Goal: Transaction & Acquisition: Purchase product/service

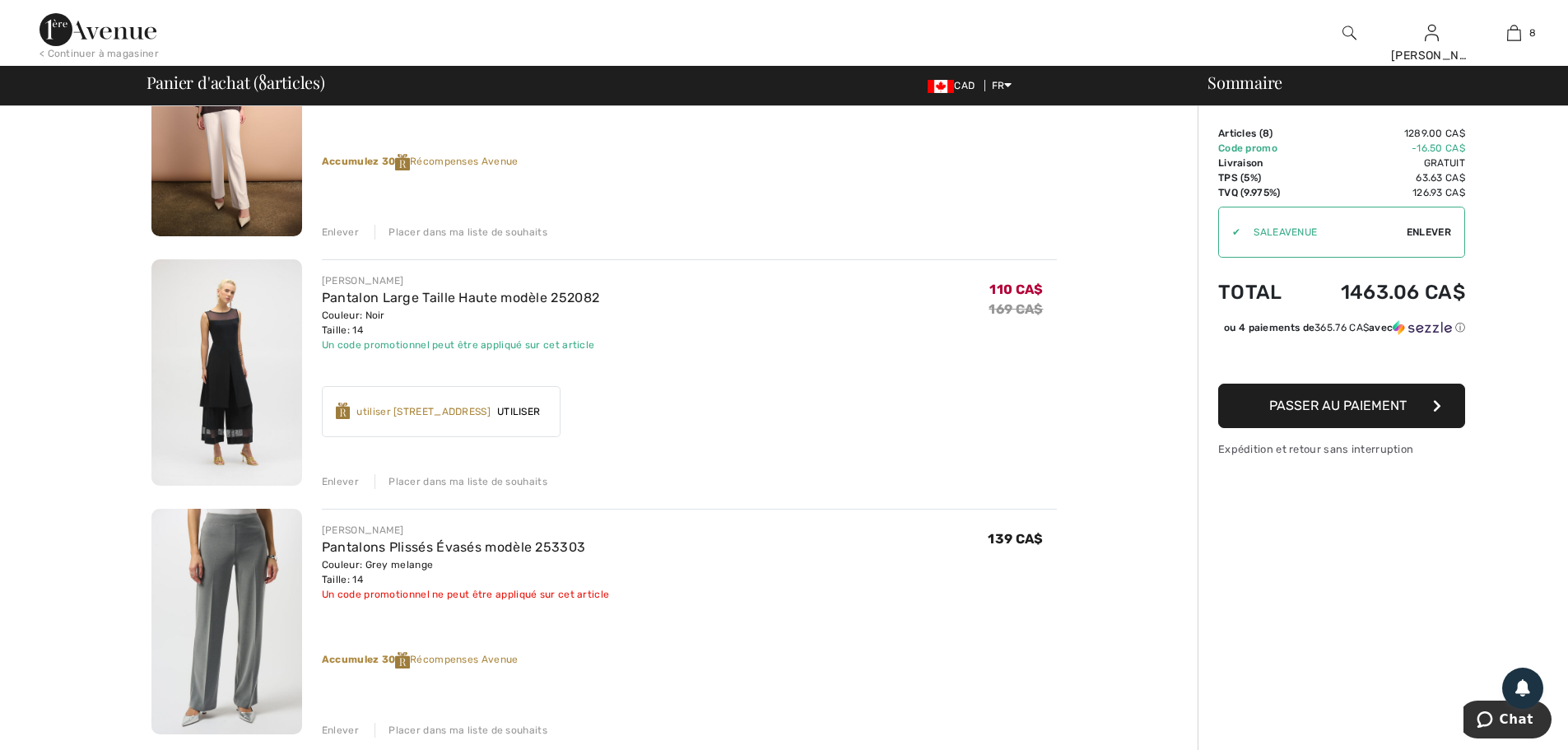
scroll to position [247, 0]
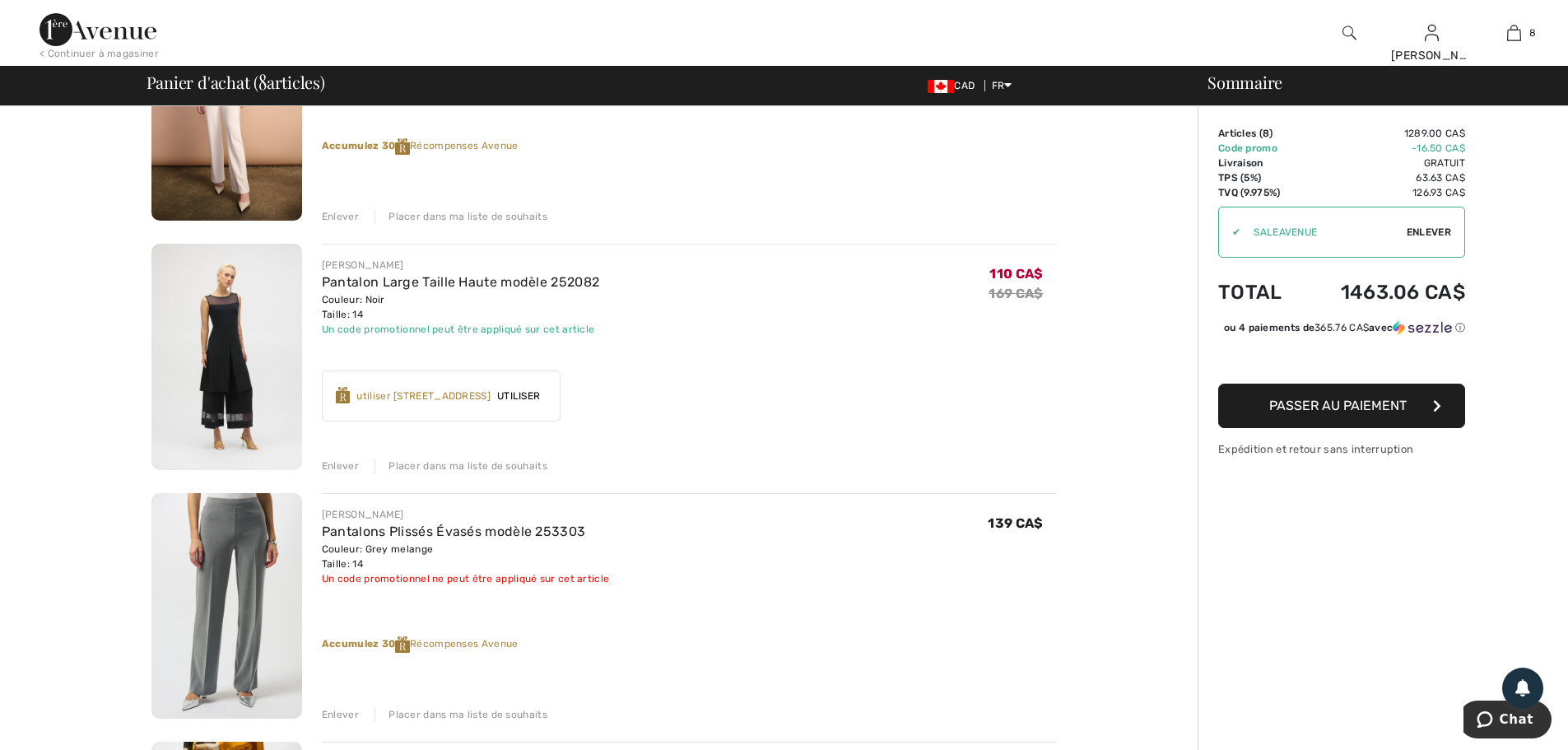
click at [342, 467] on div "Enlever" at bounding box center [340, 466] width 37 height 15
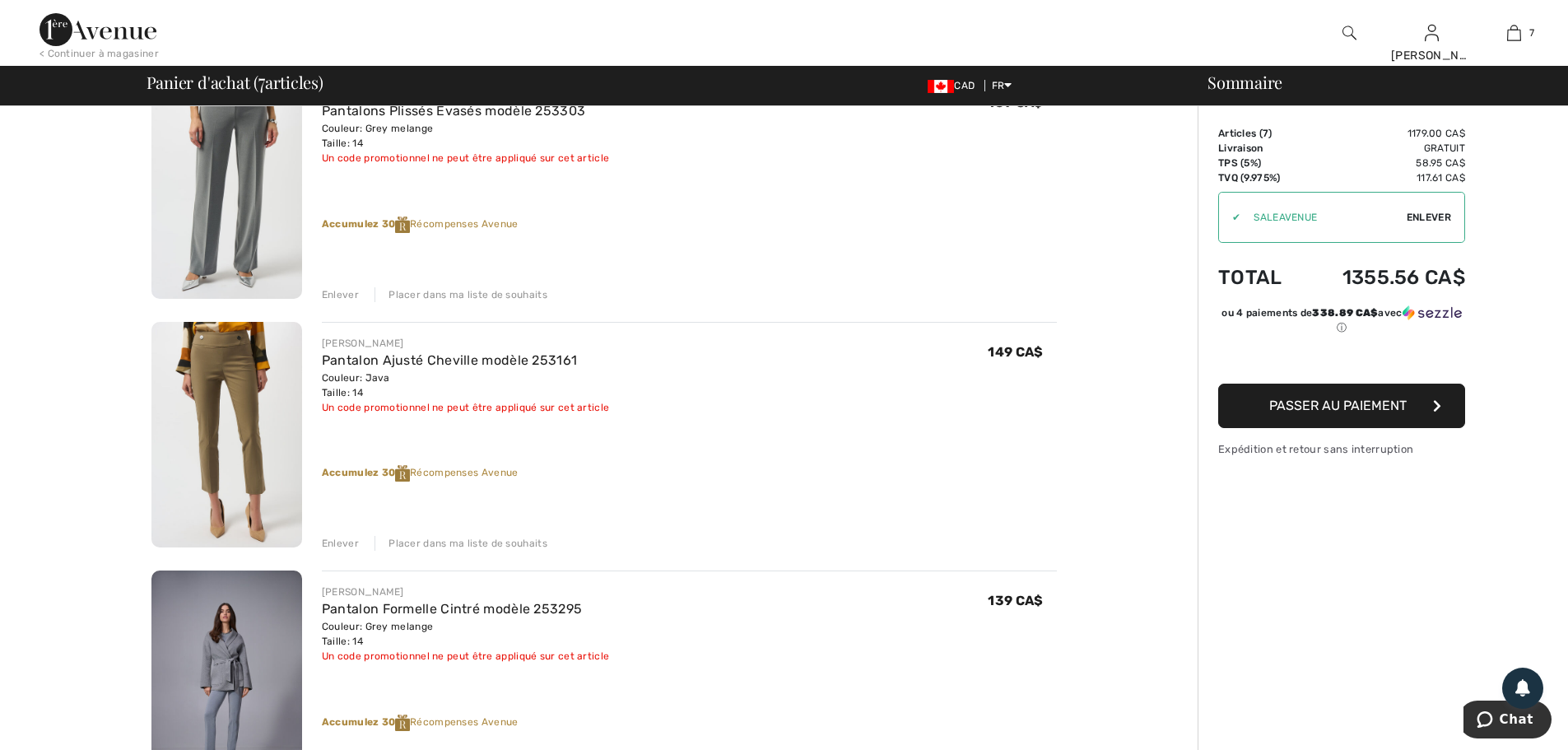
scroll to position [577, 0]
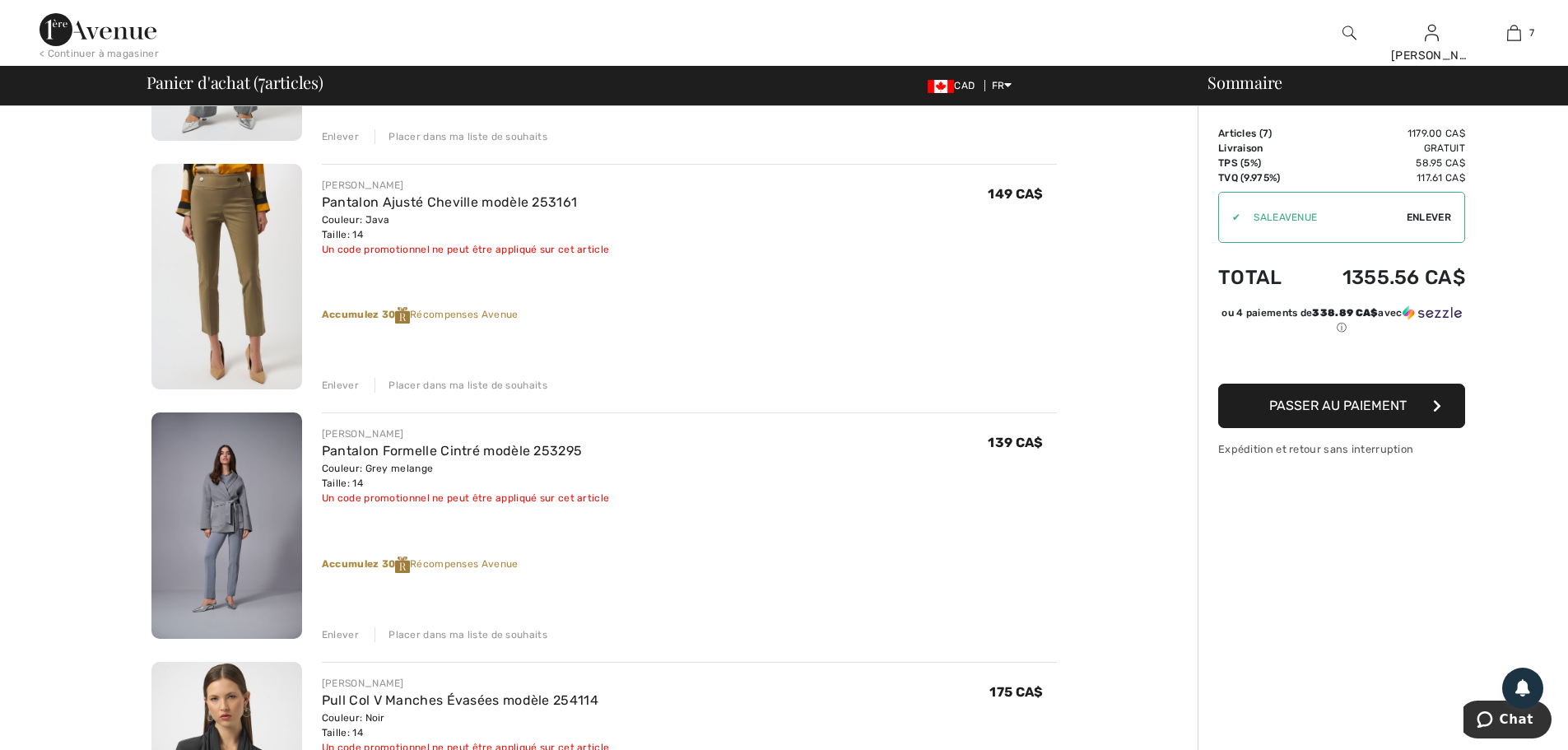
click at [341, 631] on div "Enlever" at bounding box center [340, 635] width 37 height 15
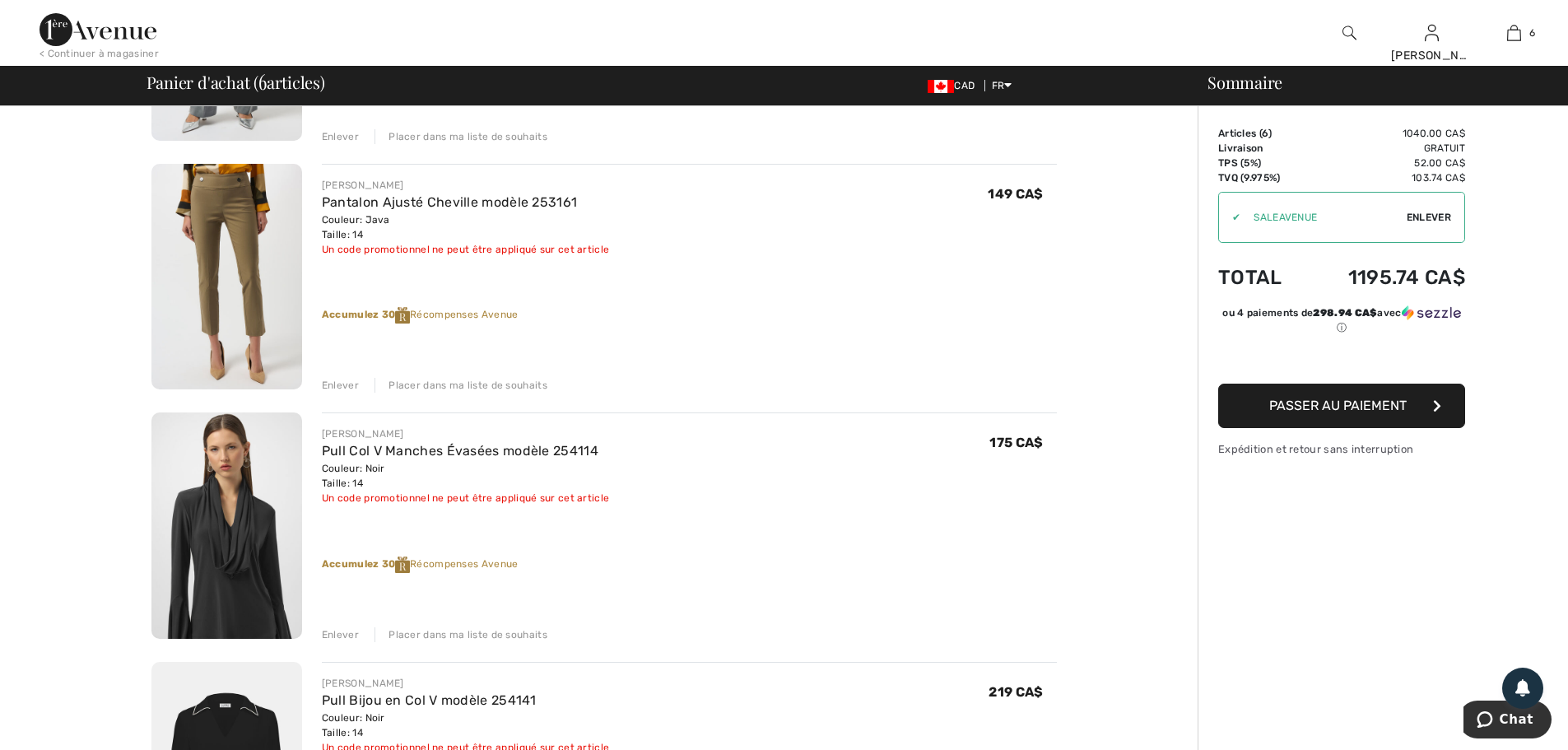
click at [223, 528] on img at bounding box center [226, 526] width 150 height 226
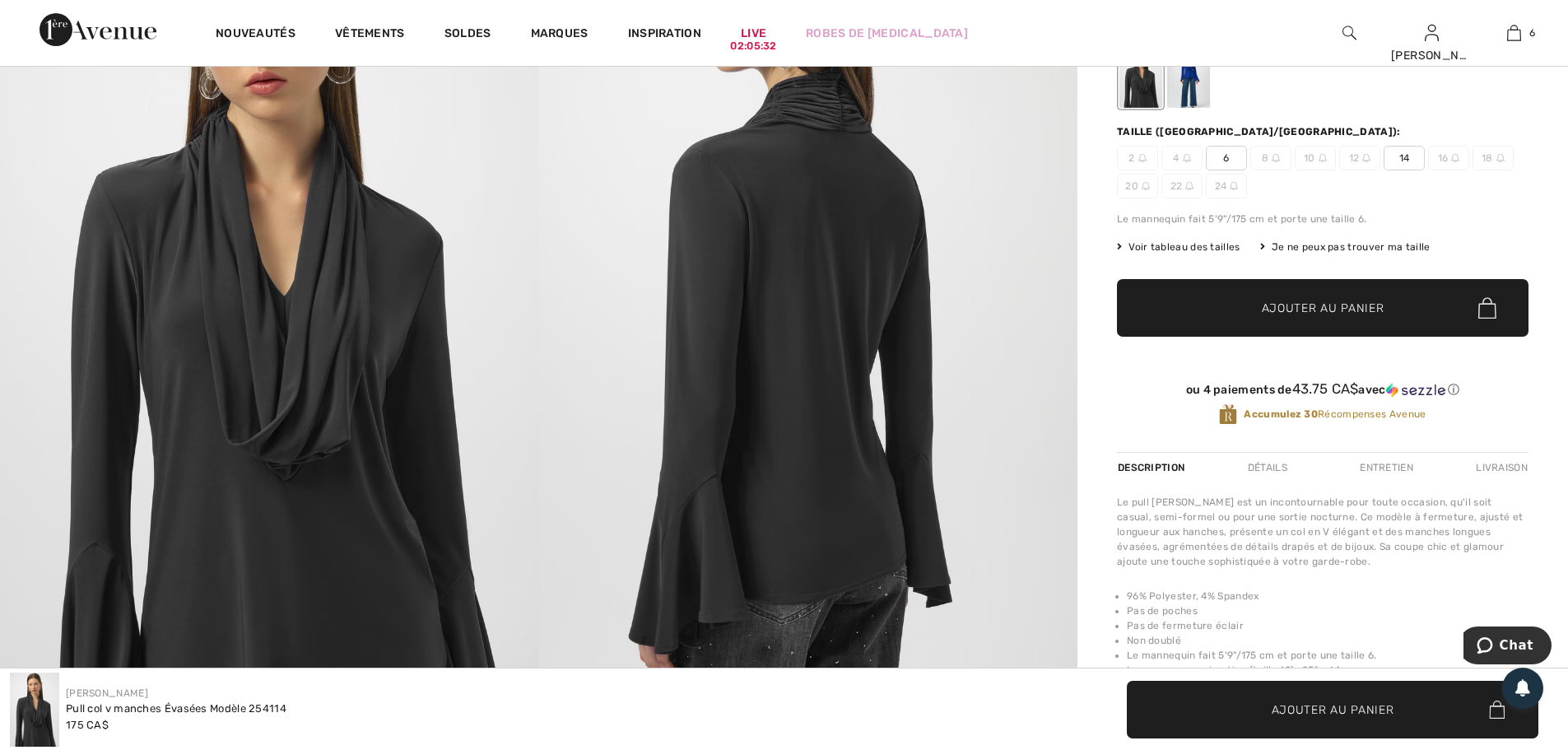
scroll to position [330, 0]
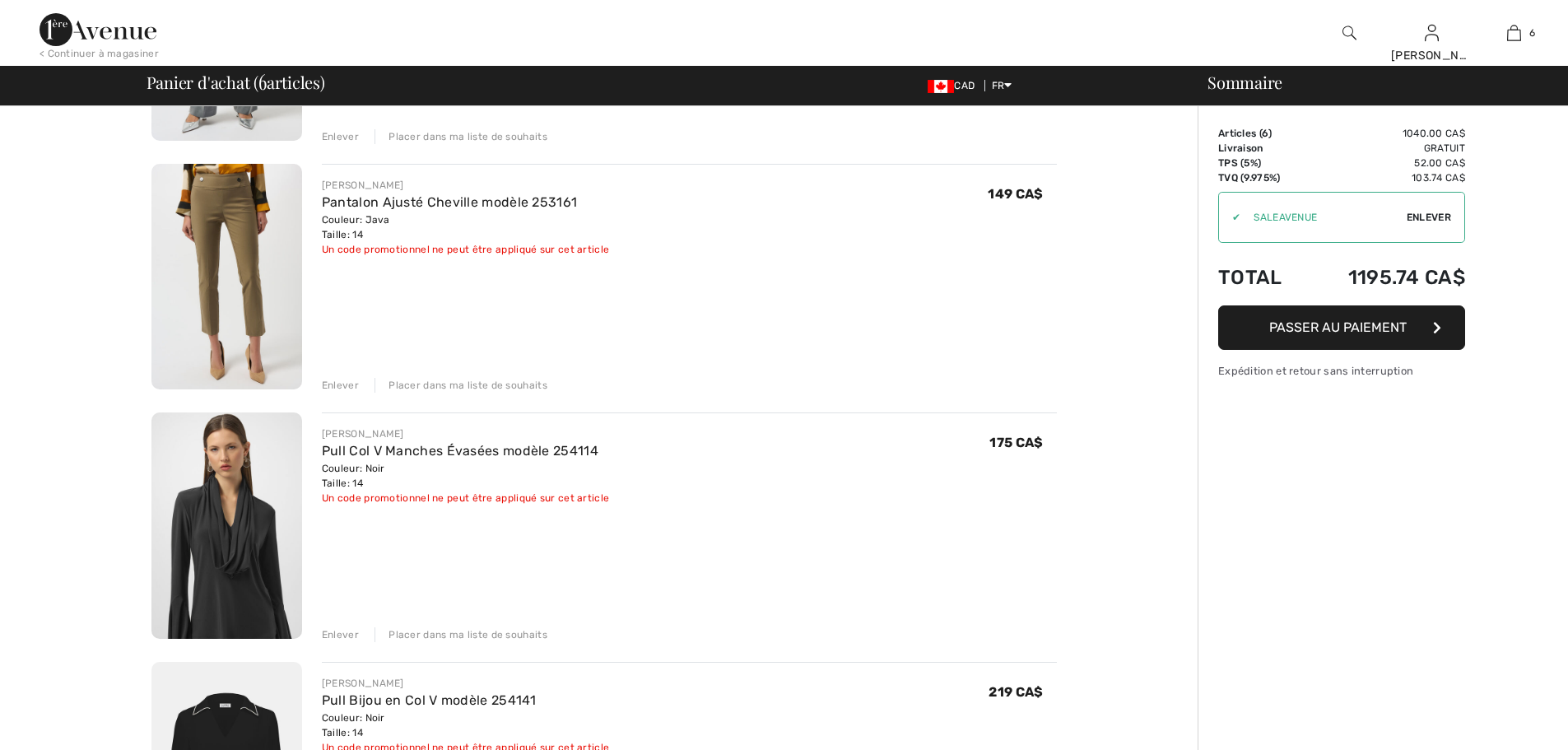
scroll to position [577, 0]
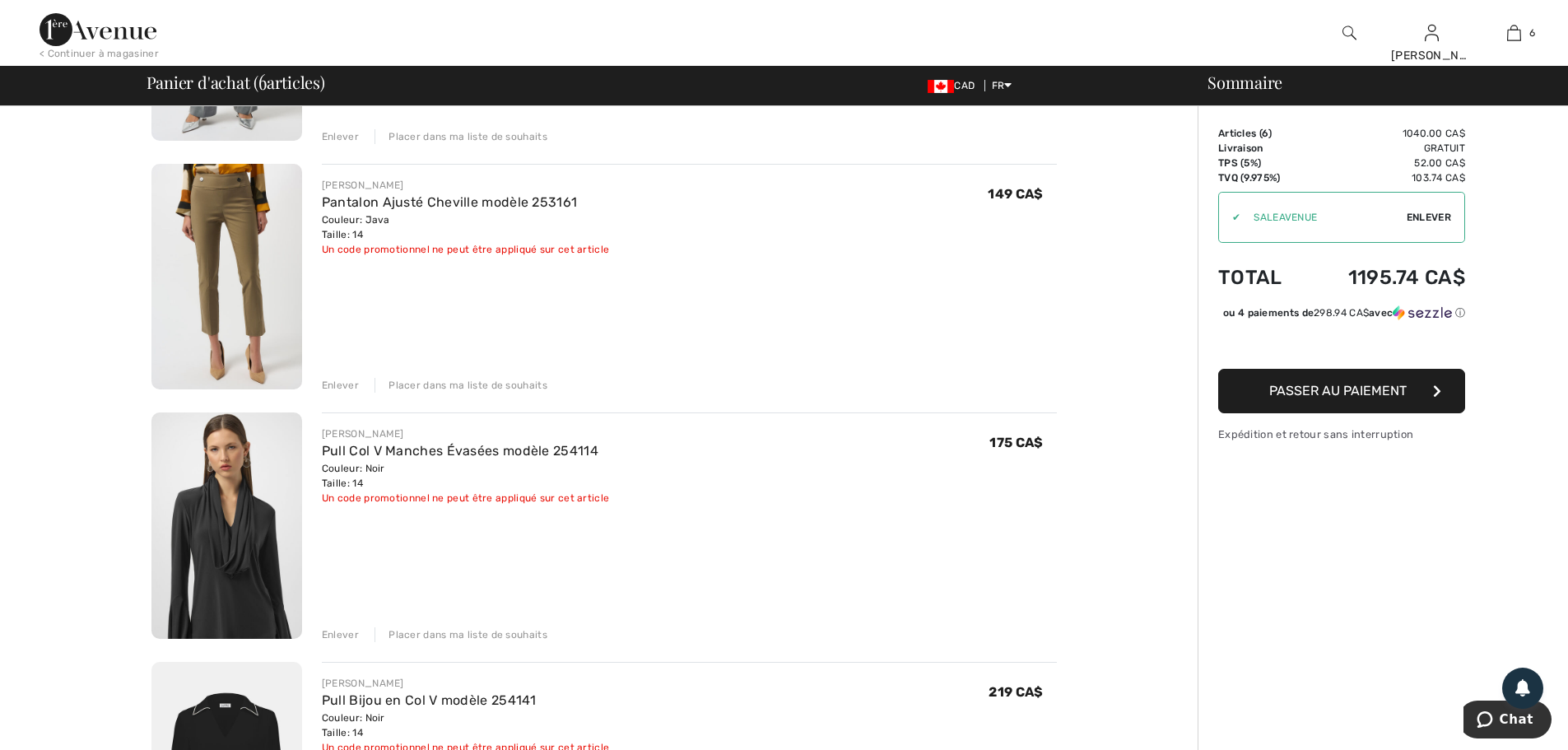
click at [334, 628] on div "Enlever" at bounding box center [340, 635] width 37 height 15
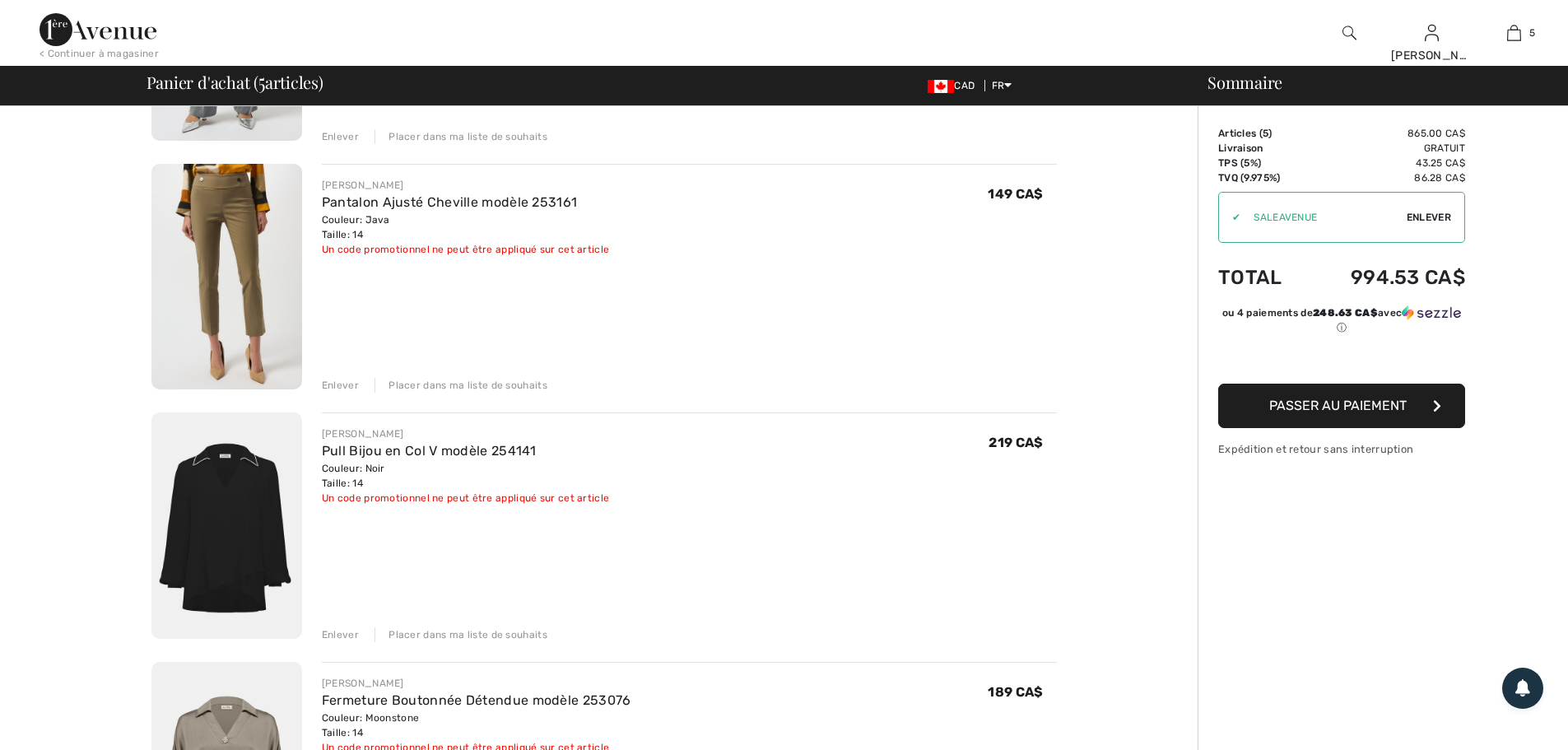
scroll to position [0, 0]
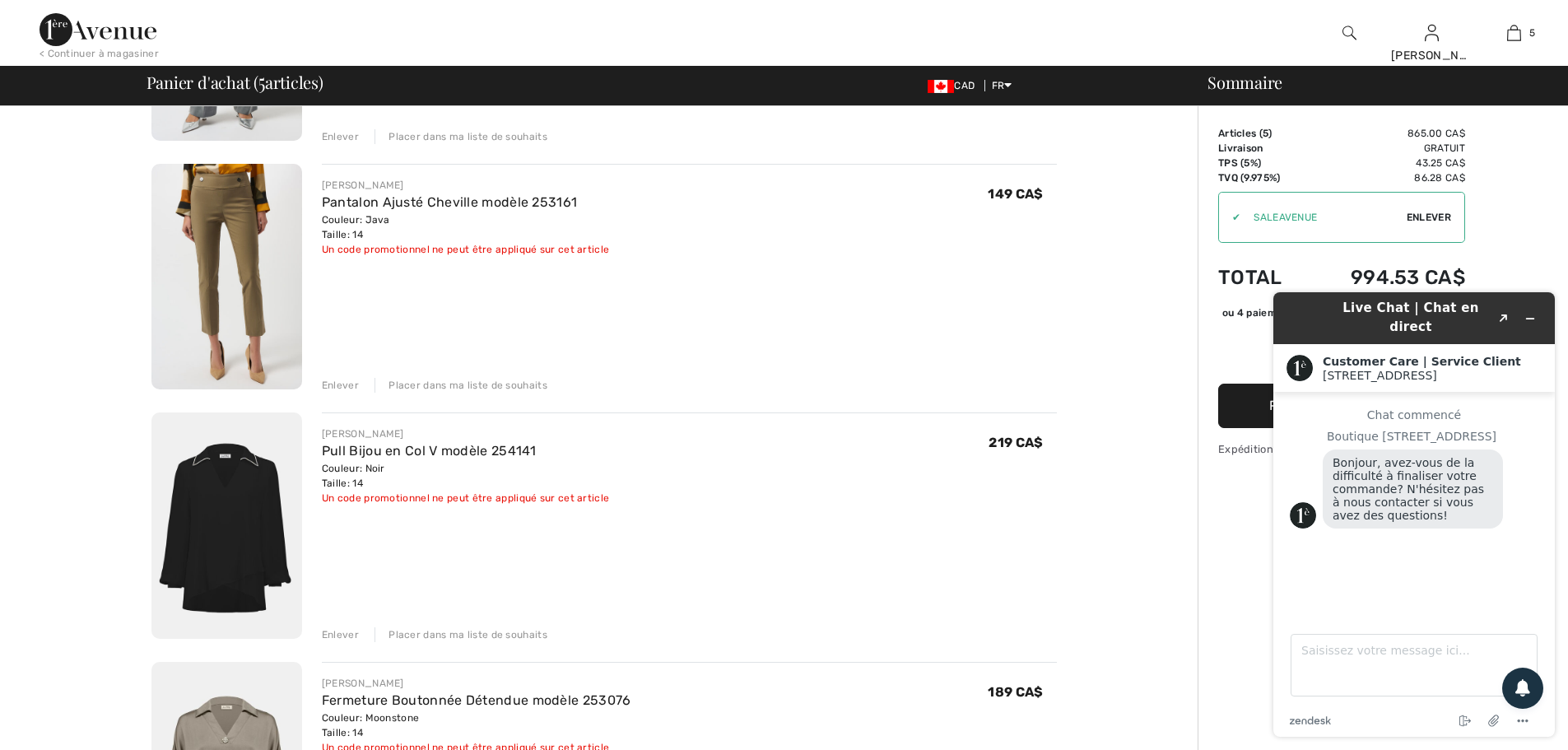
click at [234, 526] on img at bounding box center [226, 526] width 150 height 226
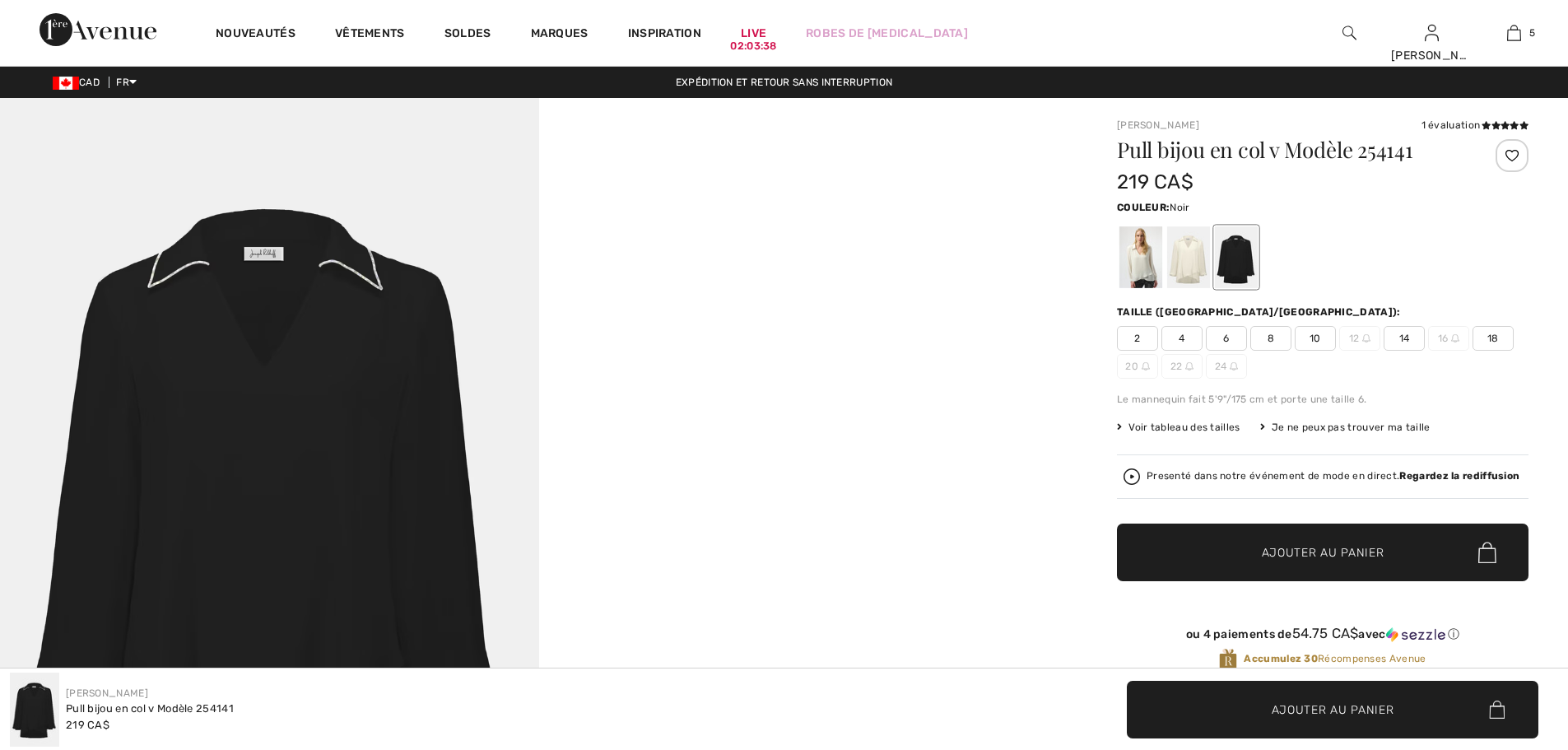
checkbox input "true"
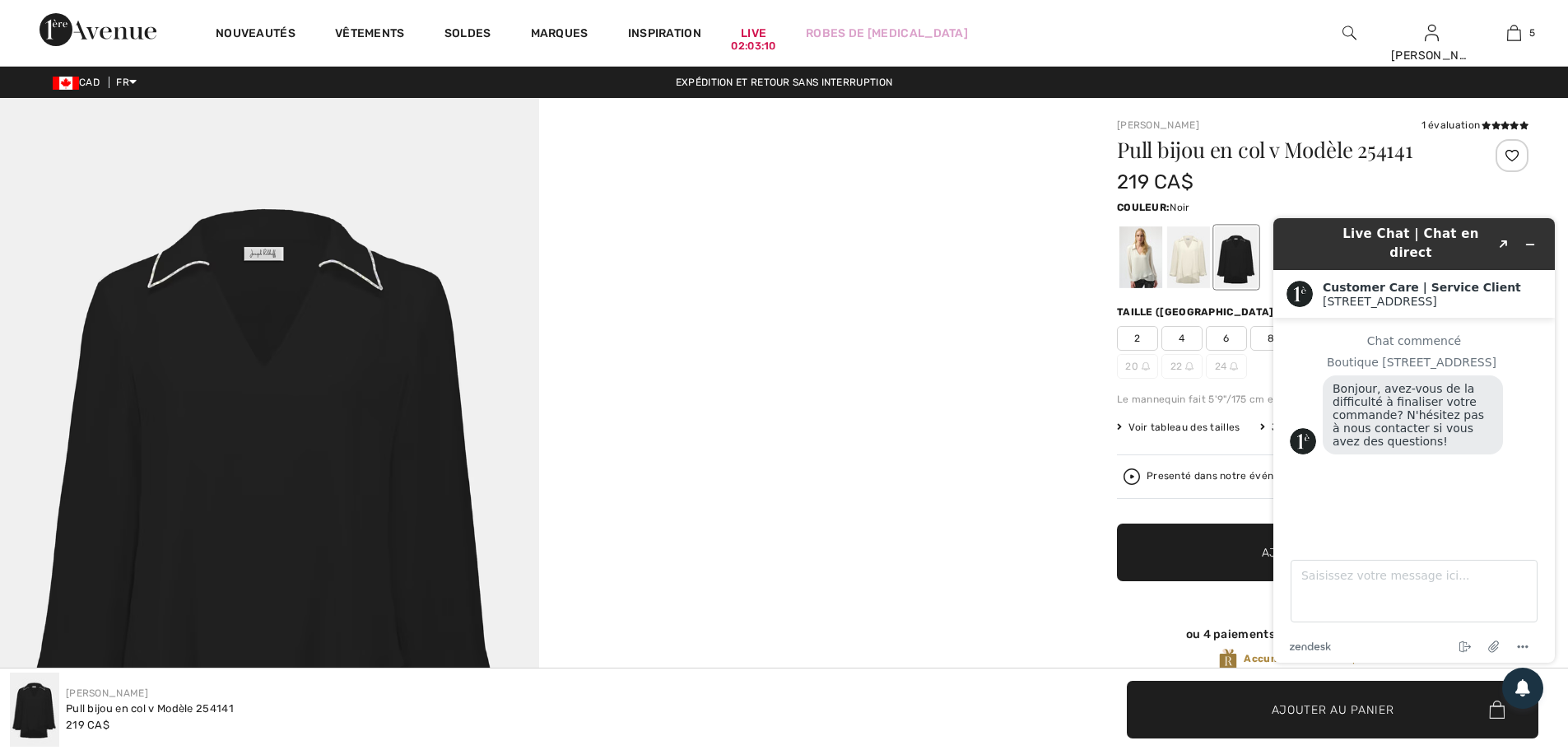
click at [206, 470] on img at bounding box center [269, 503] width 539 height 809
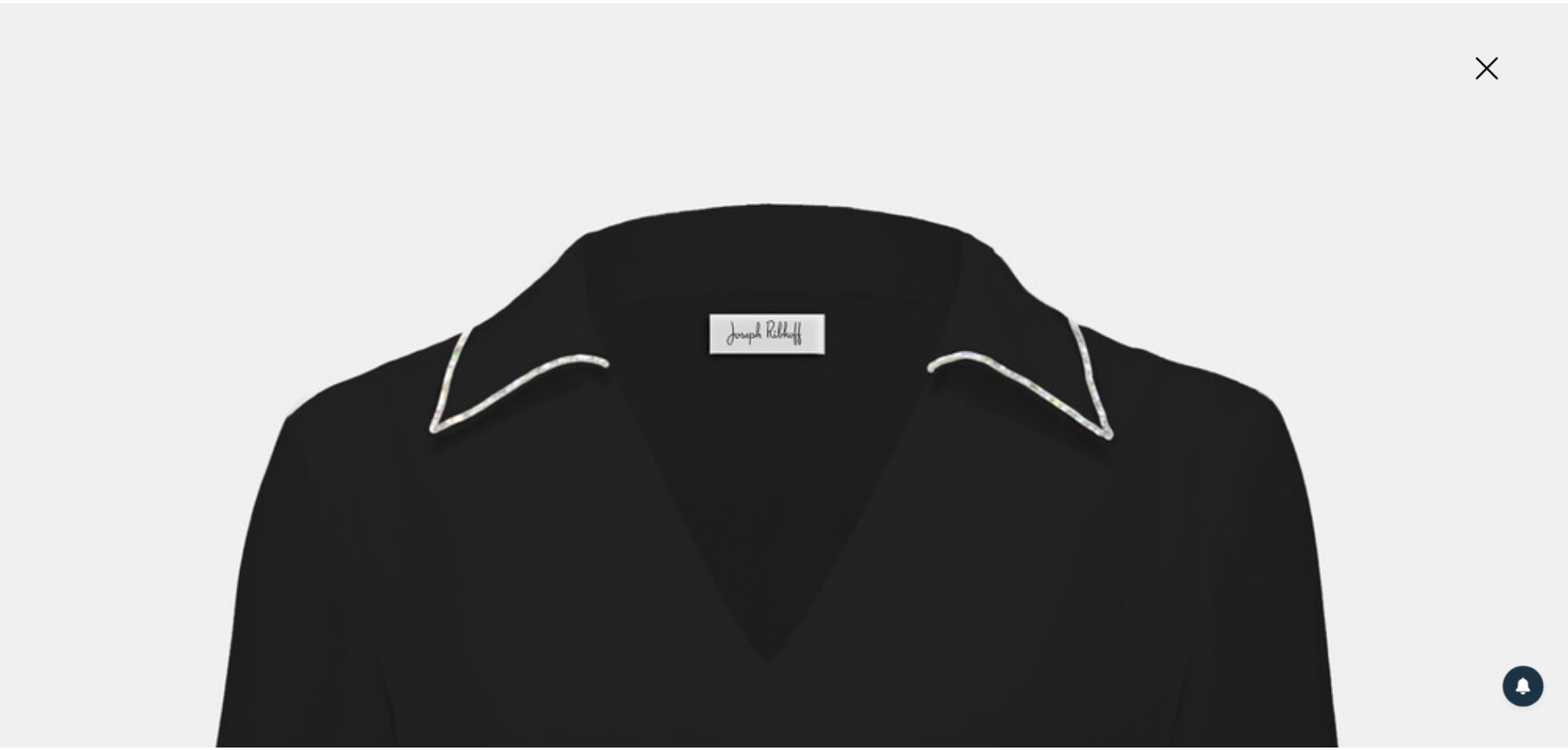
scroll to position [121, 0]
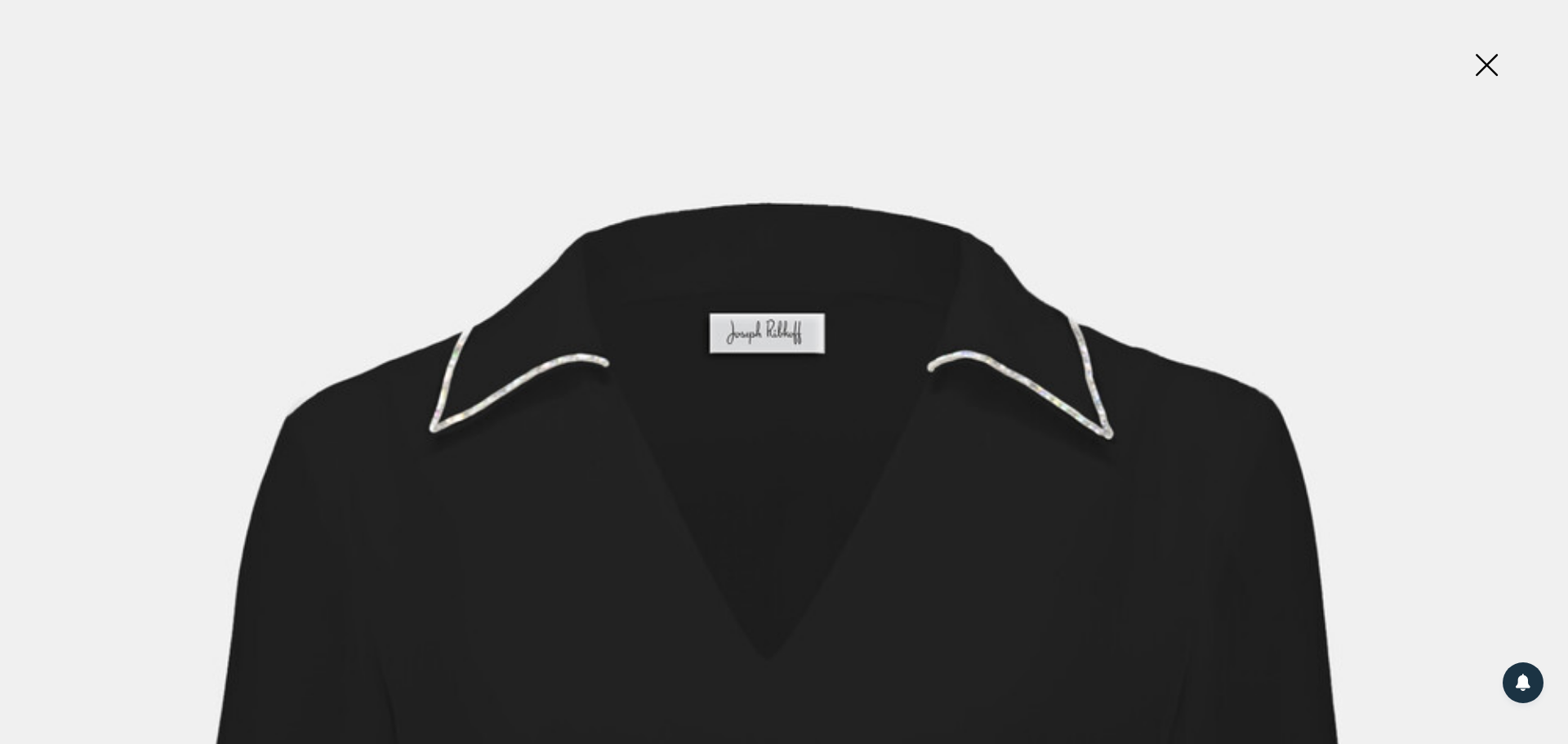
click at [1490, 67] on img at bounding box center [1486, 66] width 82 height 84
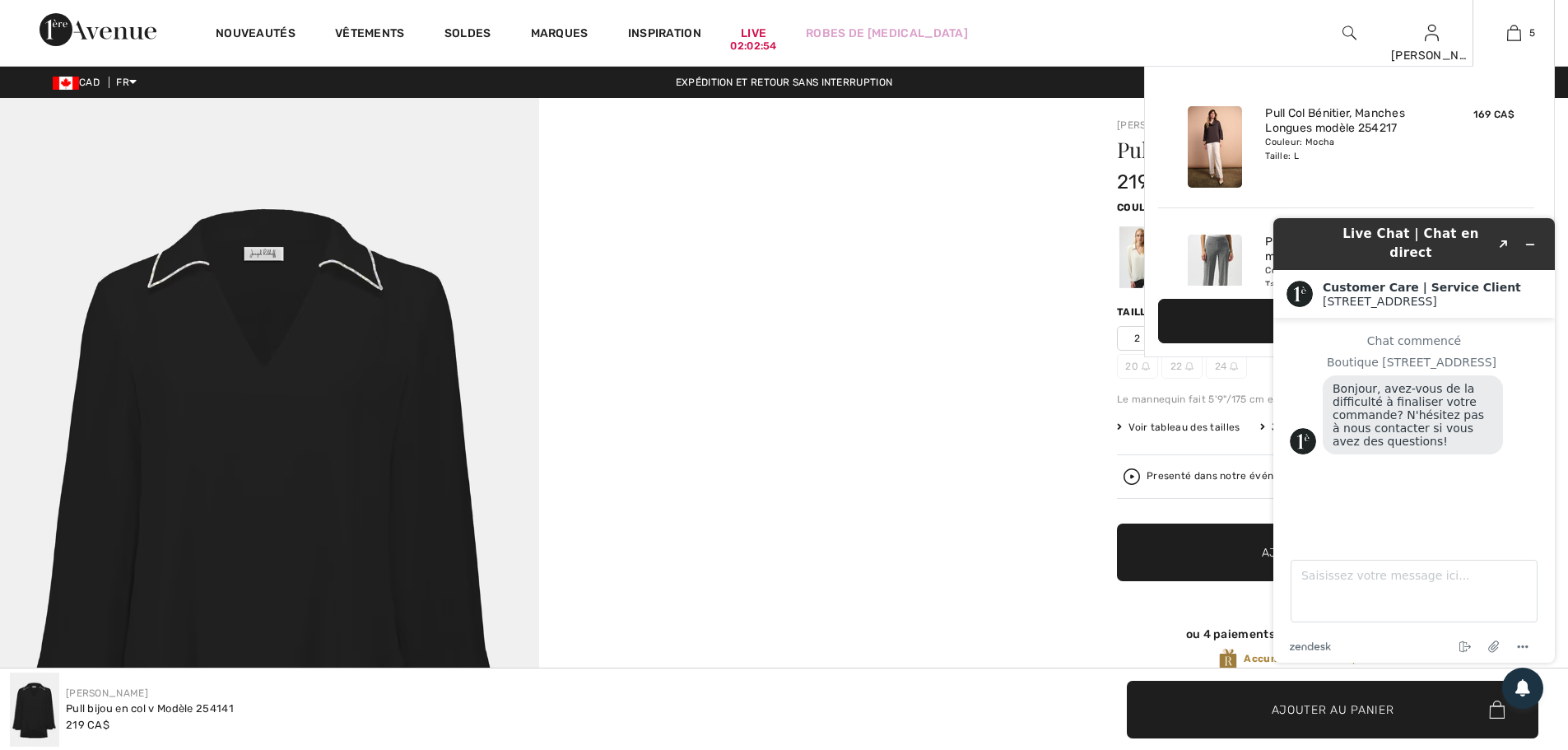
click at [1509, 44] on div "5 Ajouté au panier Joseph Ribkoff Pull Col Bénitier, Manches Longues Modèle 254…" at bounding box center [1513, 33] width 82 height 66
click at [1512, 33] on img at bounding box center [1513, 33] width 14 height 20
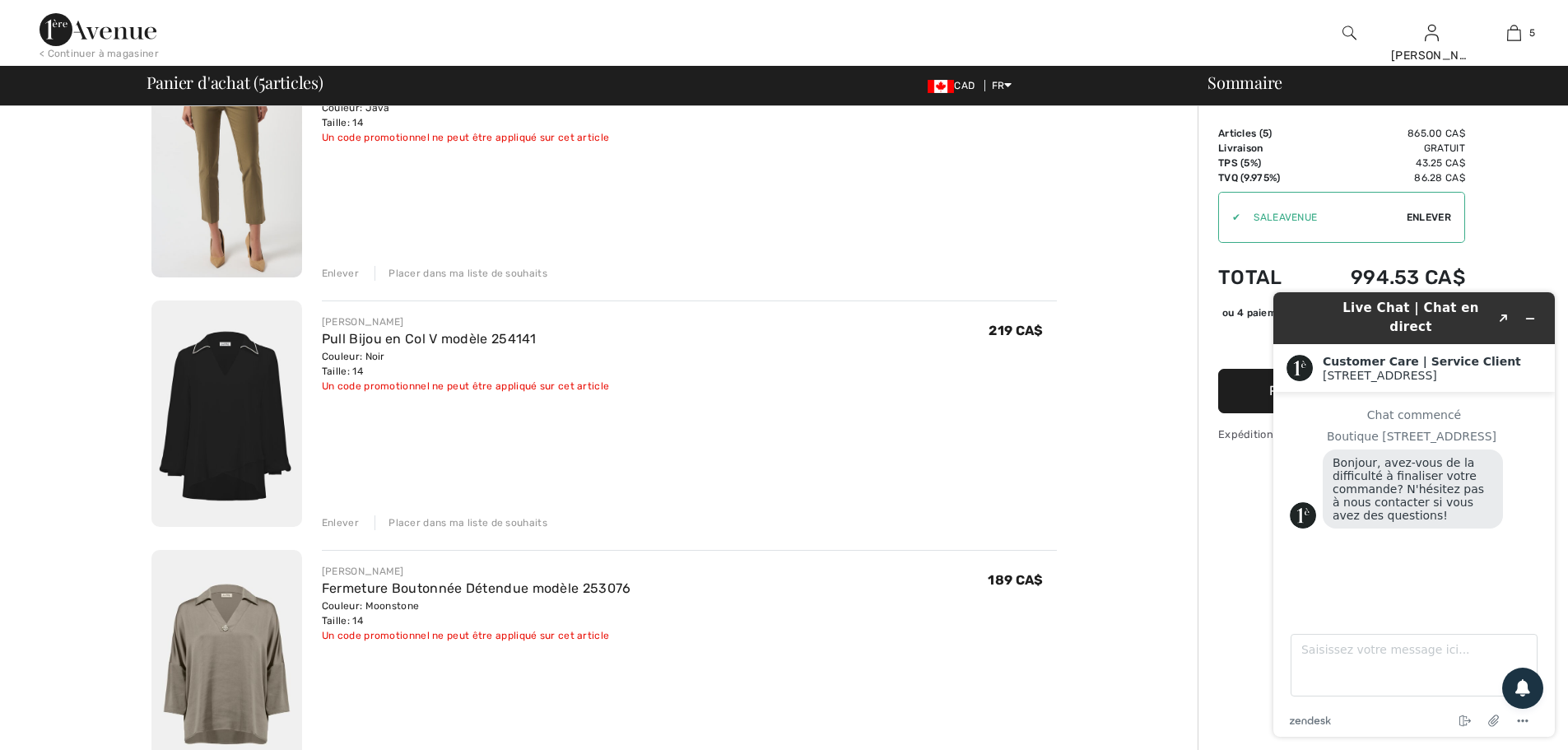
scroll to position [741, 0]
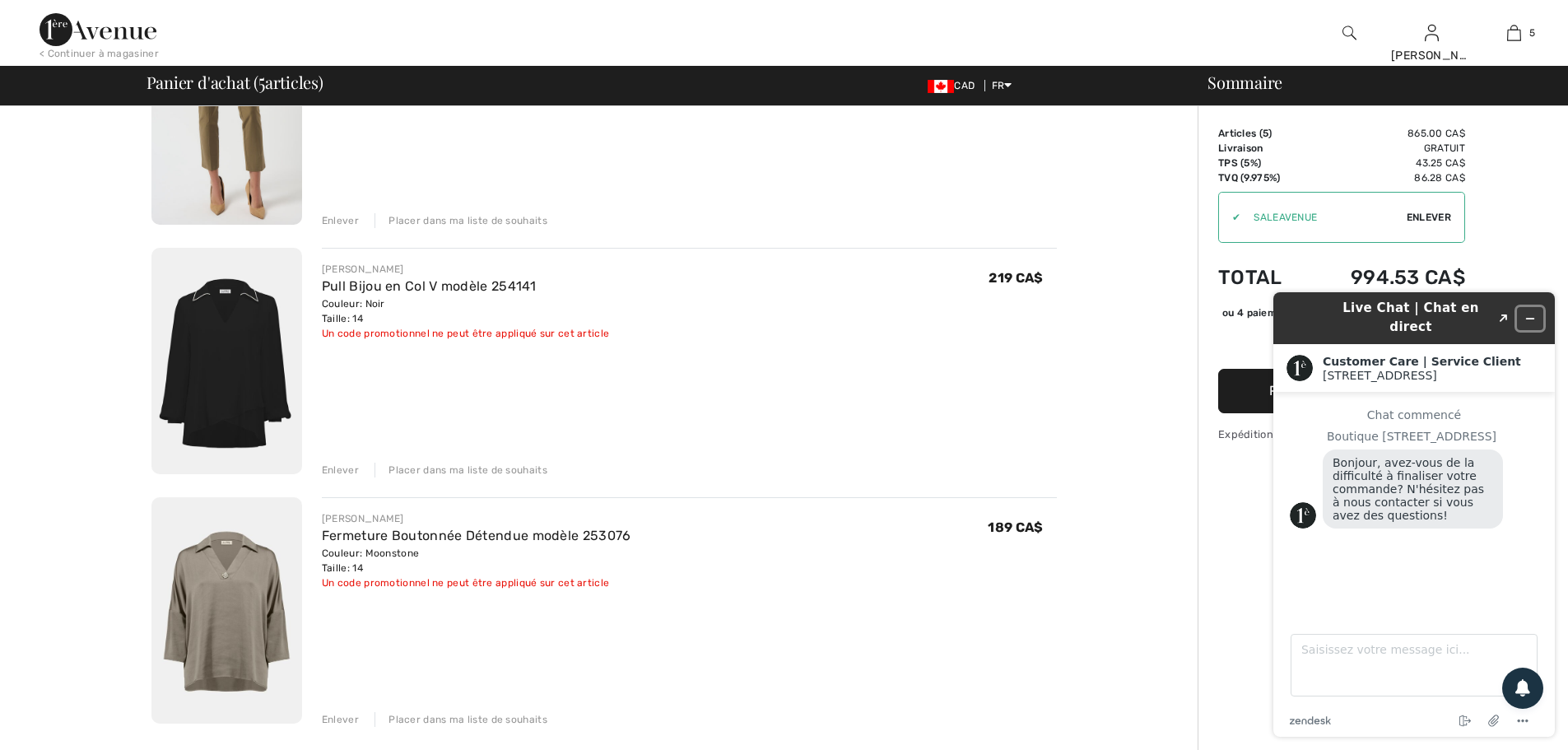
click at [1535, 308] on button "Réduire le widget" at bounding box center [1529, 318] width 26 height 23
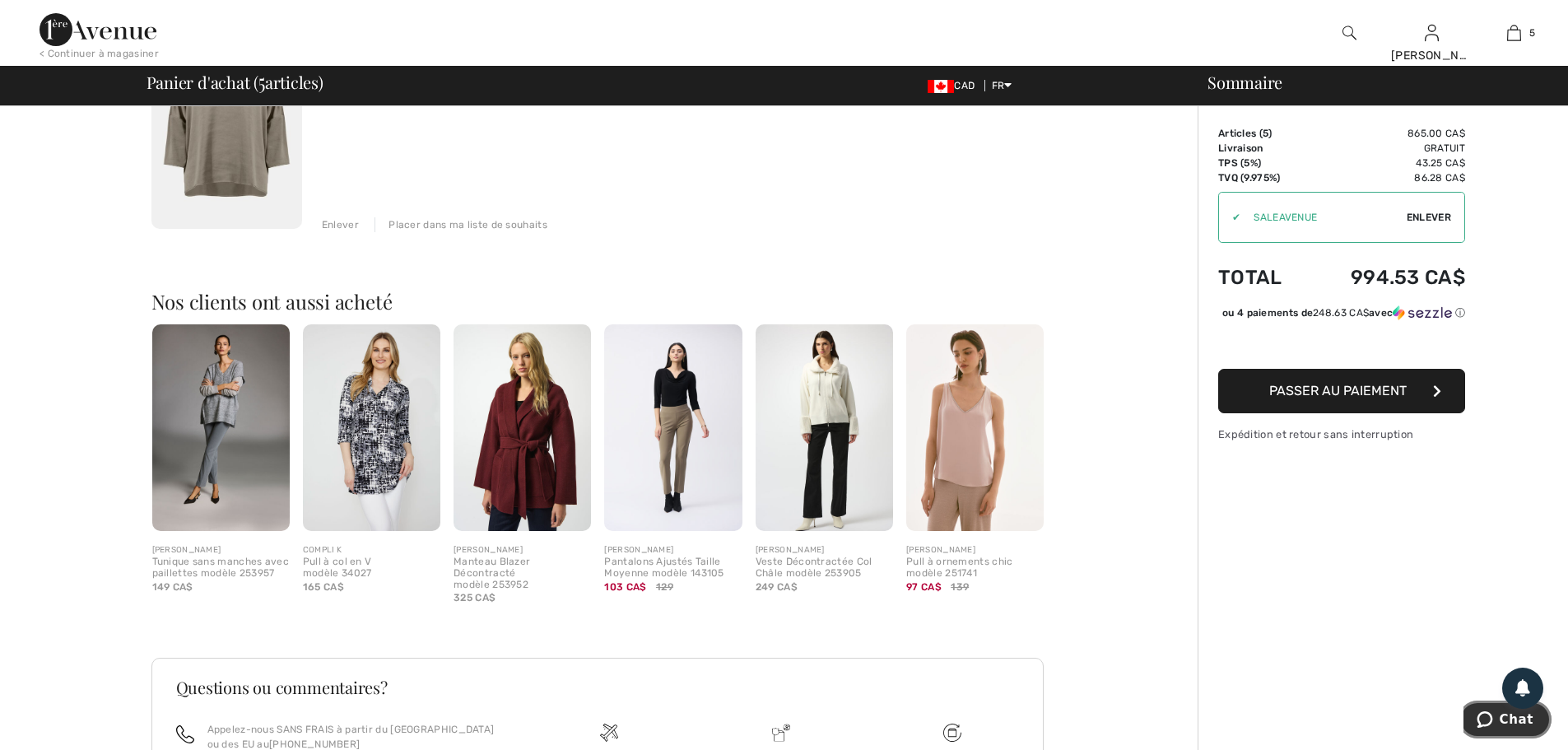
scroll to position [1318, 0]
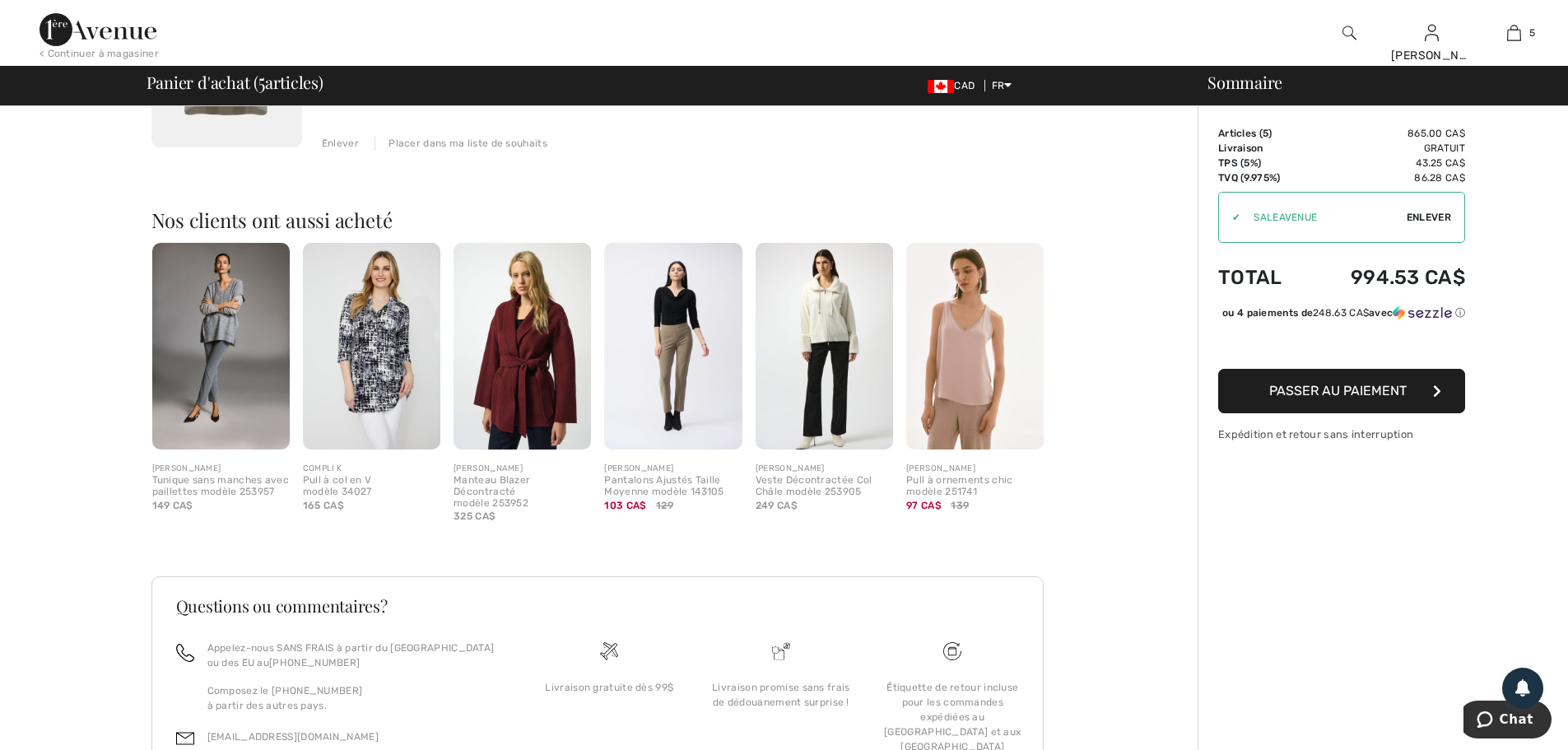
click at [249, 368] on img at bounding box center [221, 346] width 138 height 207
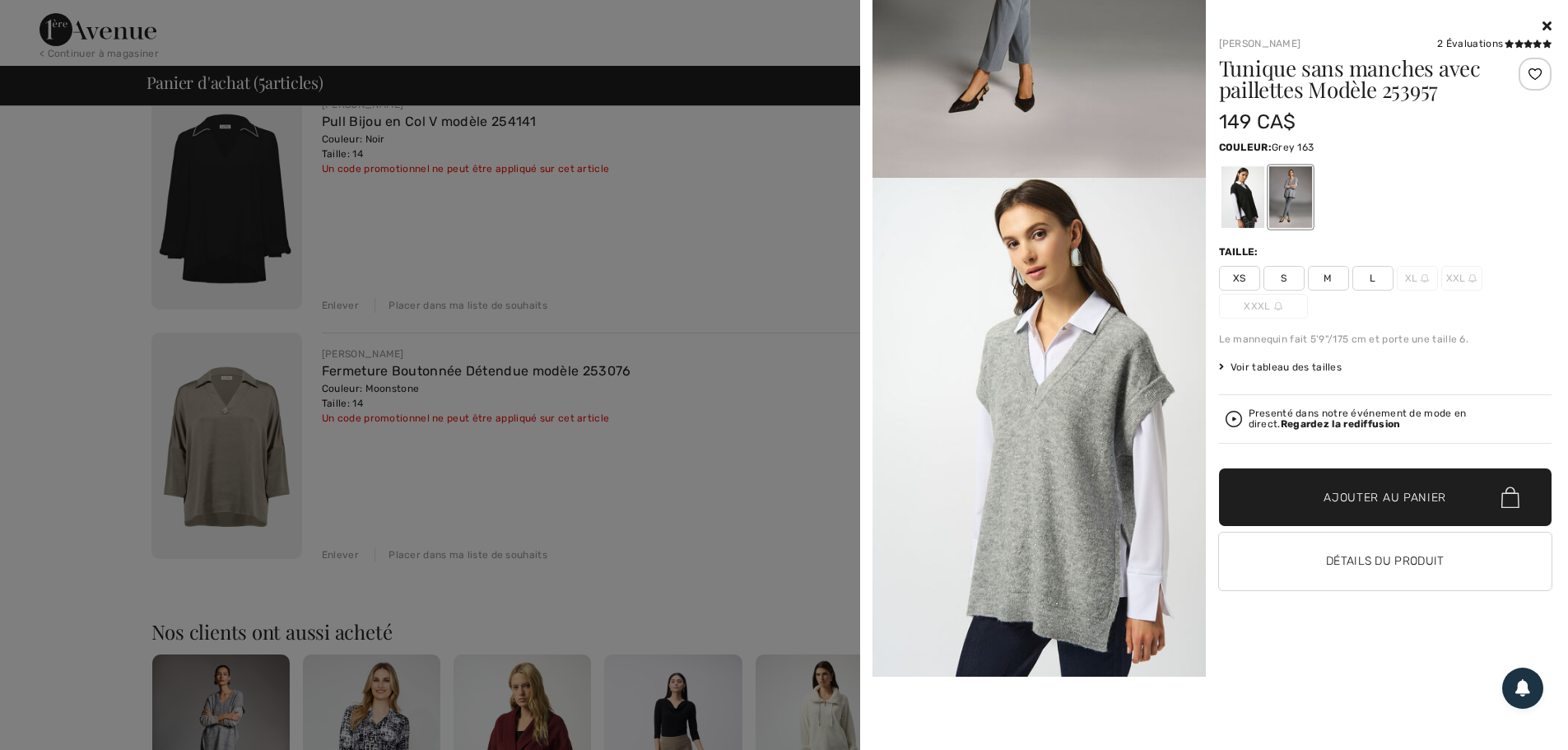
scroll to position [330, 0]
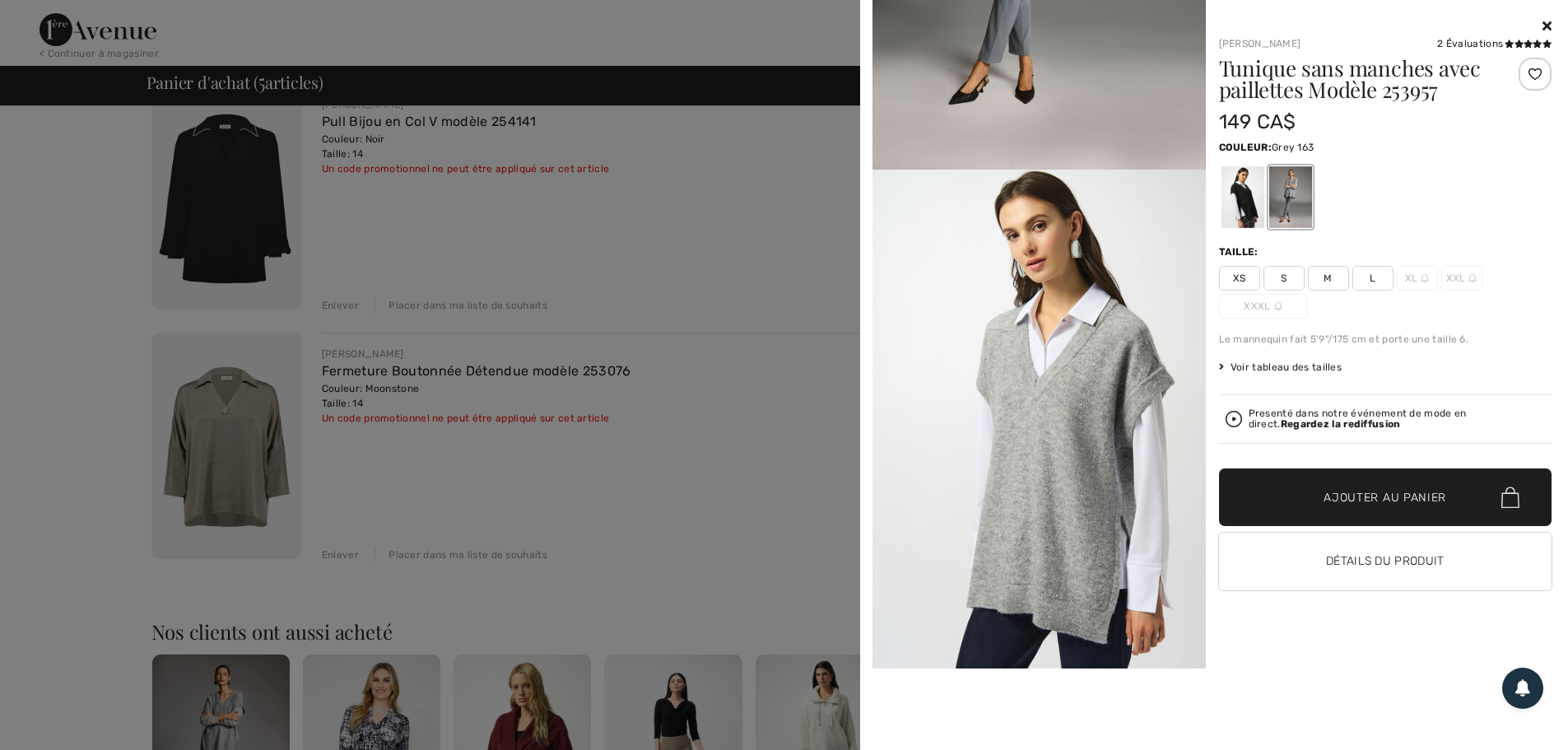
click at [771, 540] on div at bounding box center [784, 375] width 1568 height 750
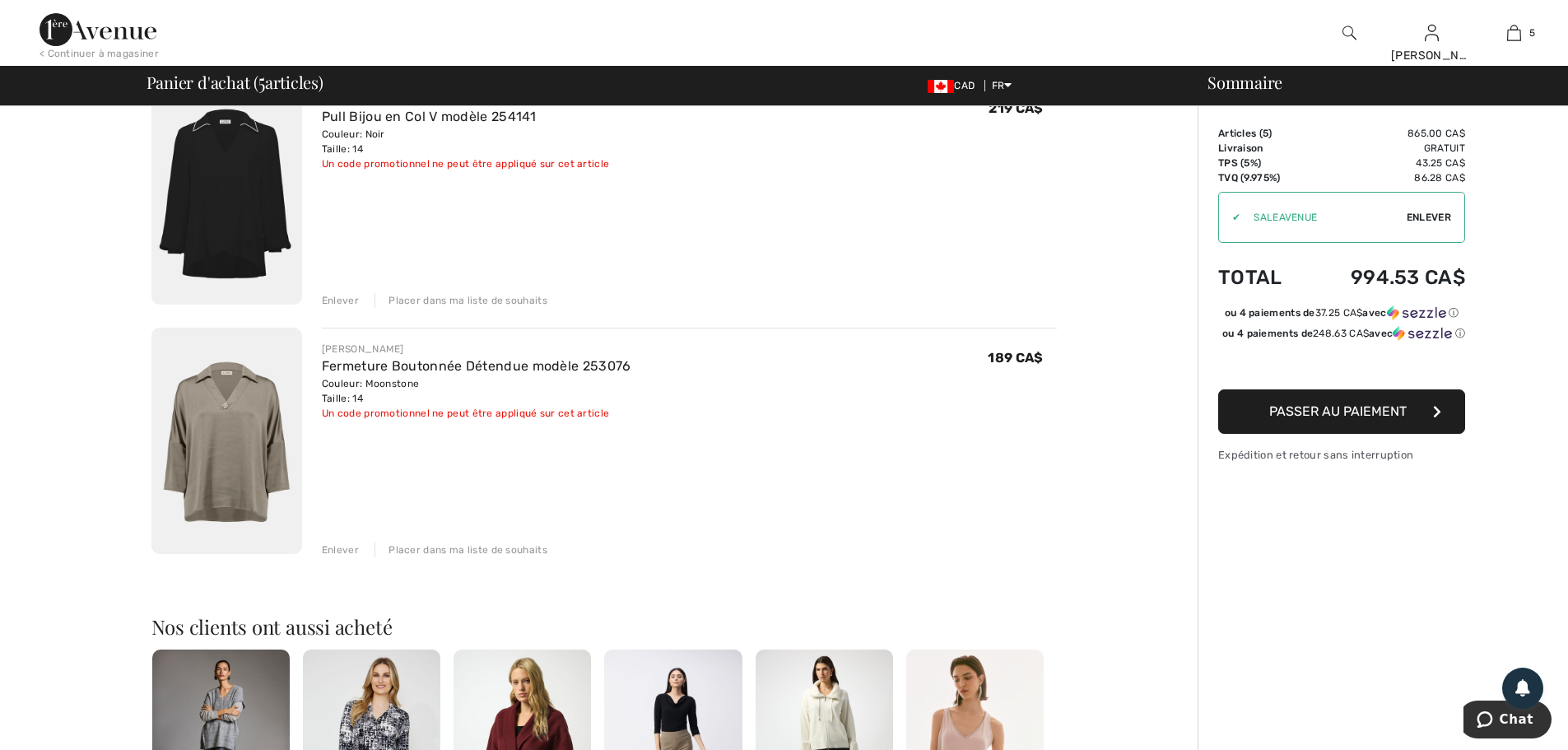
scroll to position [1235, 0]
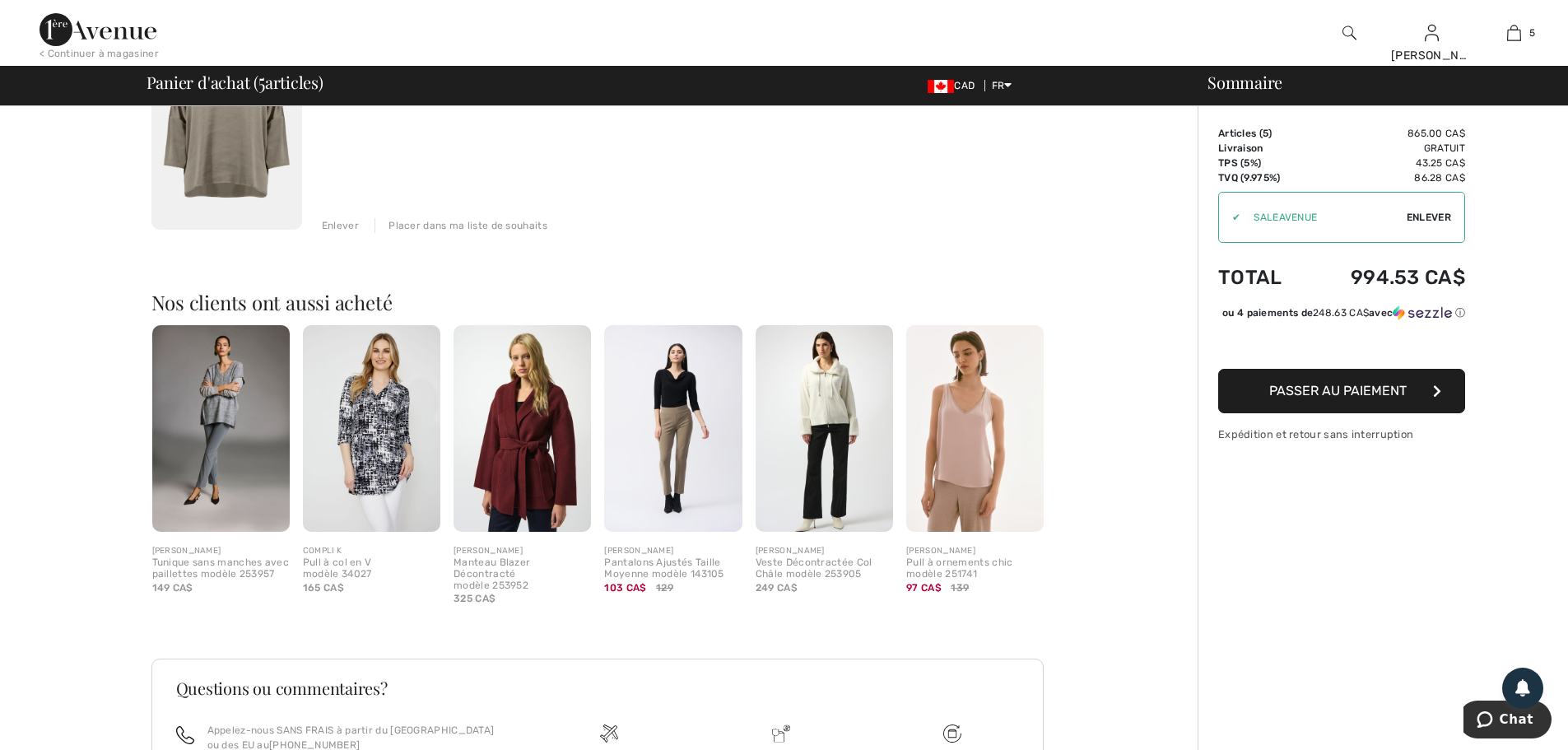
click at [518, 489] on img at bounding box center [523, 429] width 138 height 207
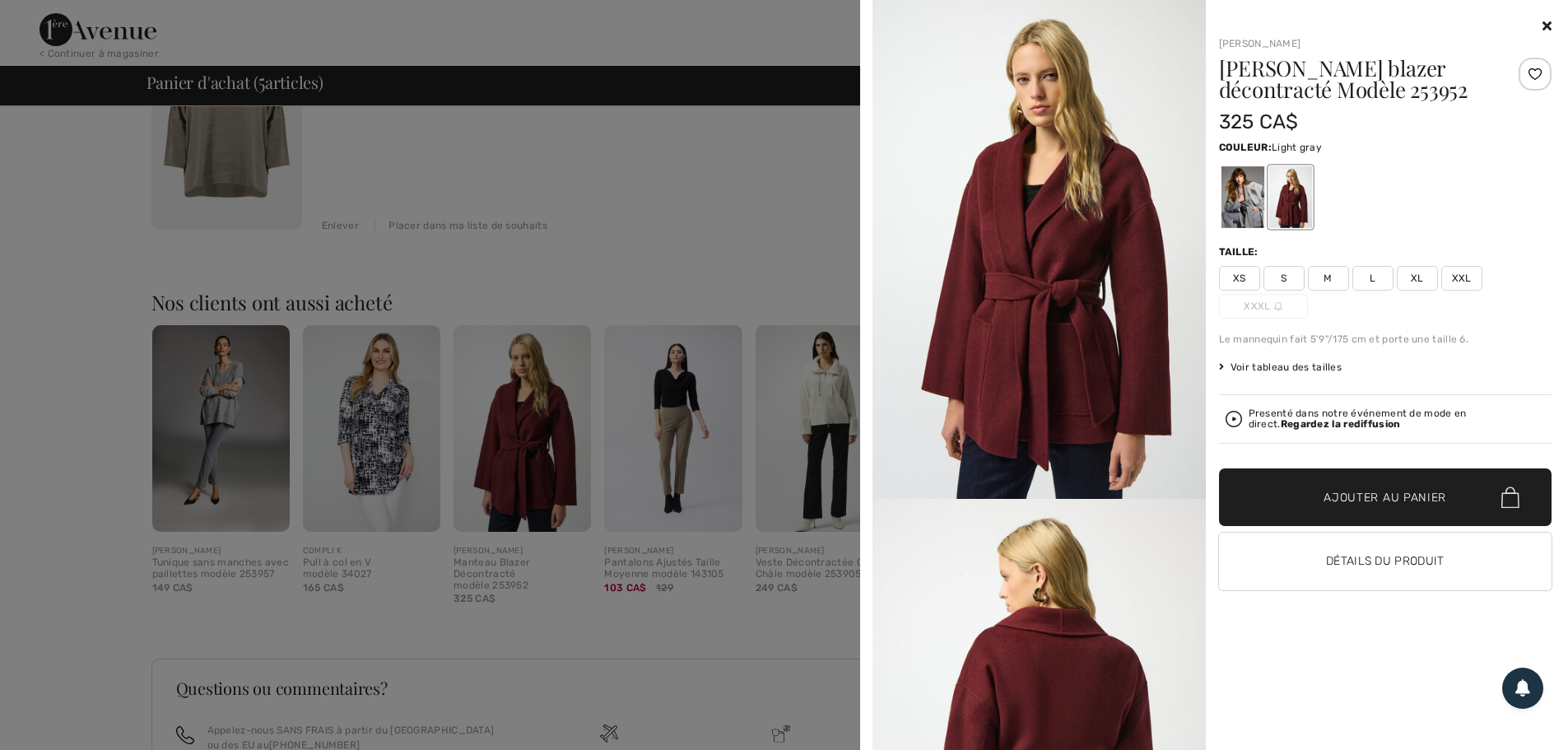
click at [1243, 193] on div at bounding box center [1241, 197] width 43 height 61
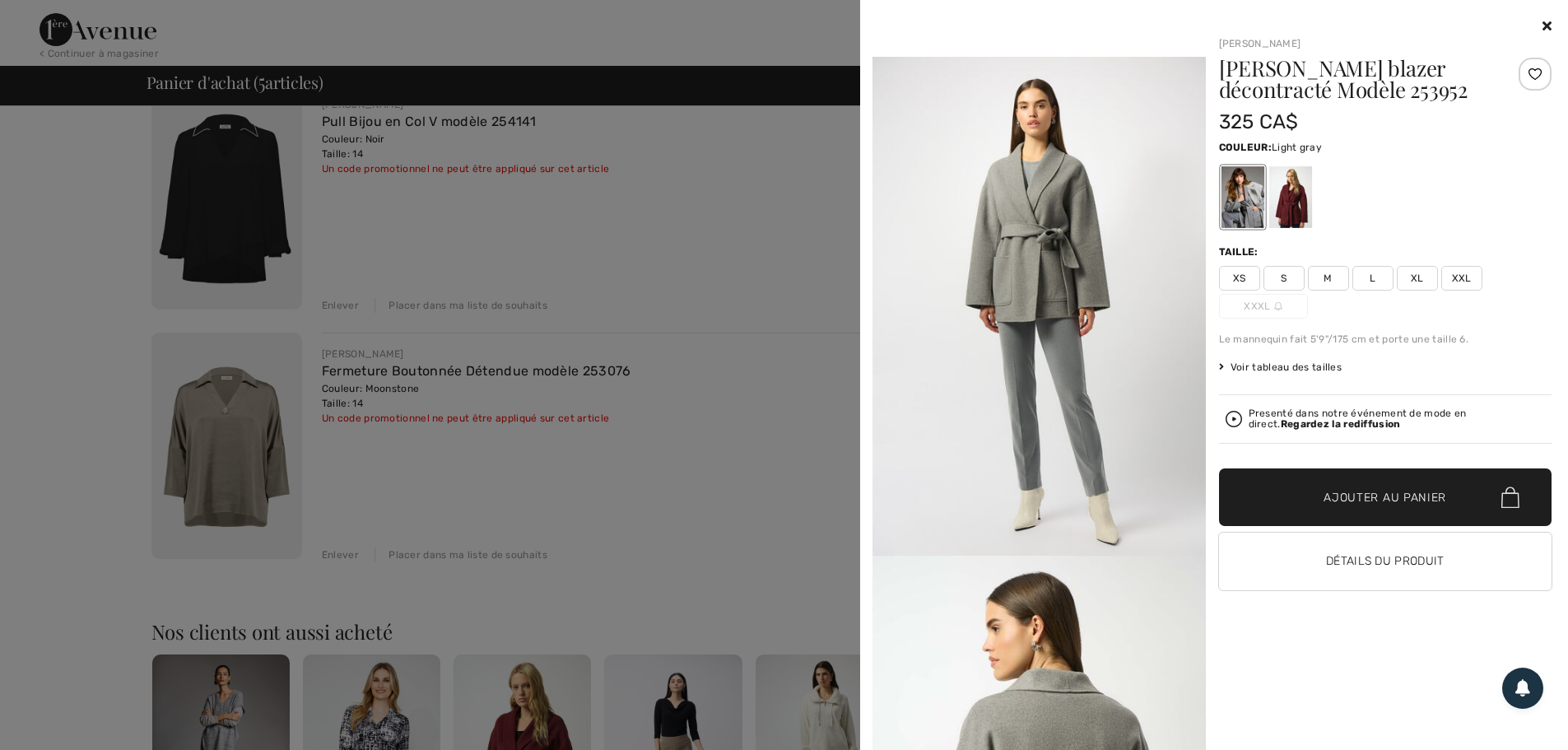
scroll to position [1070, 0]
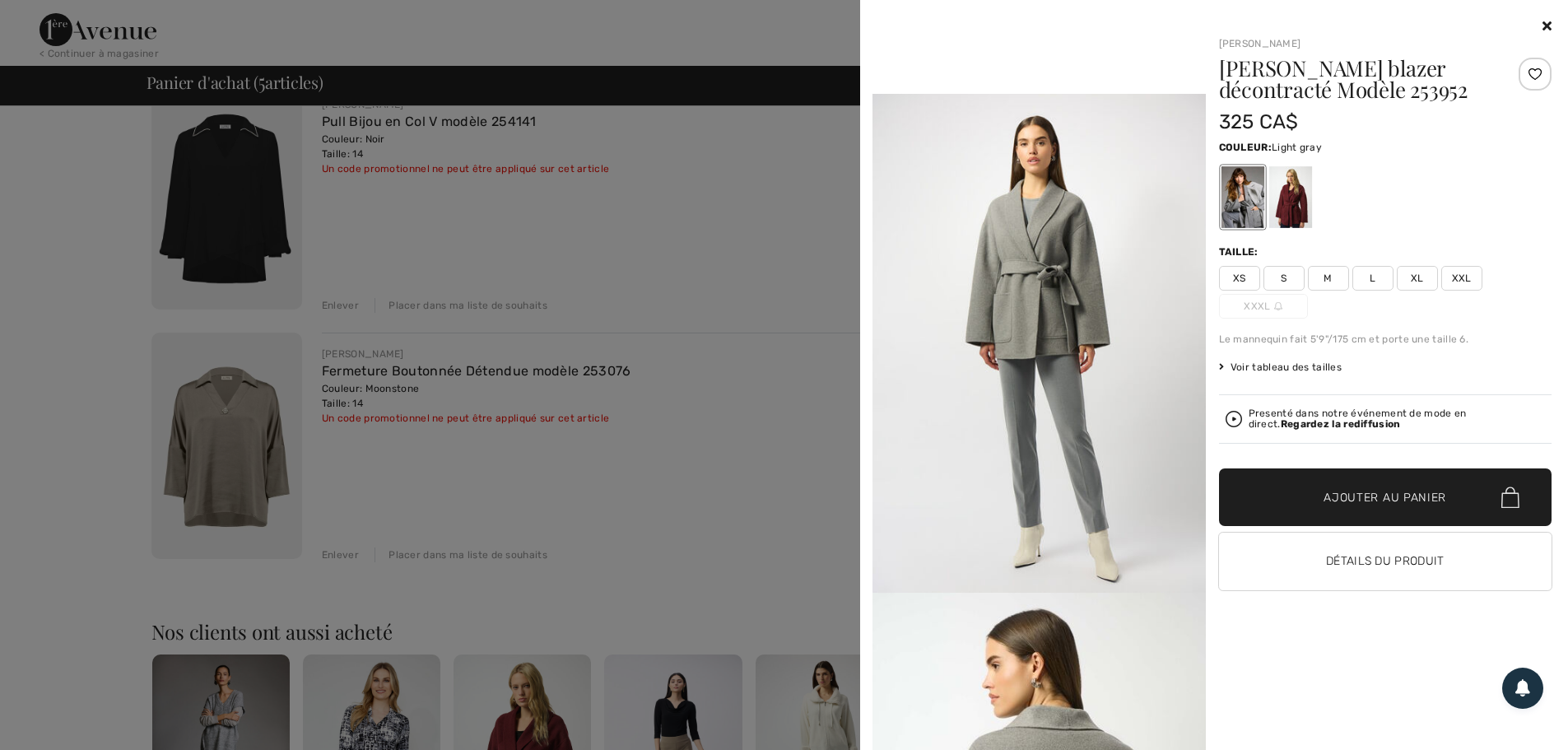
click at [1542, 24] on icon at bounding box center [1546, 26] width 9 height 13
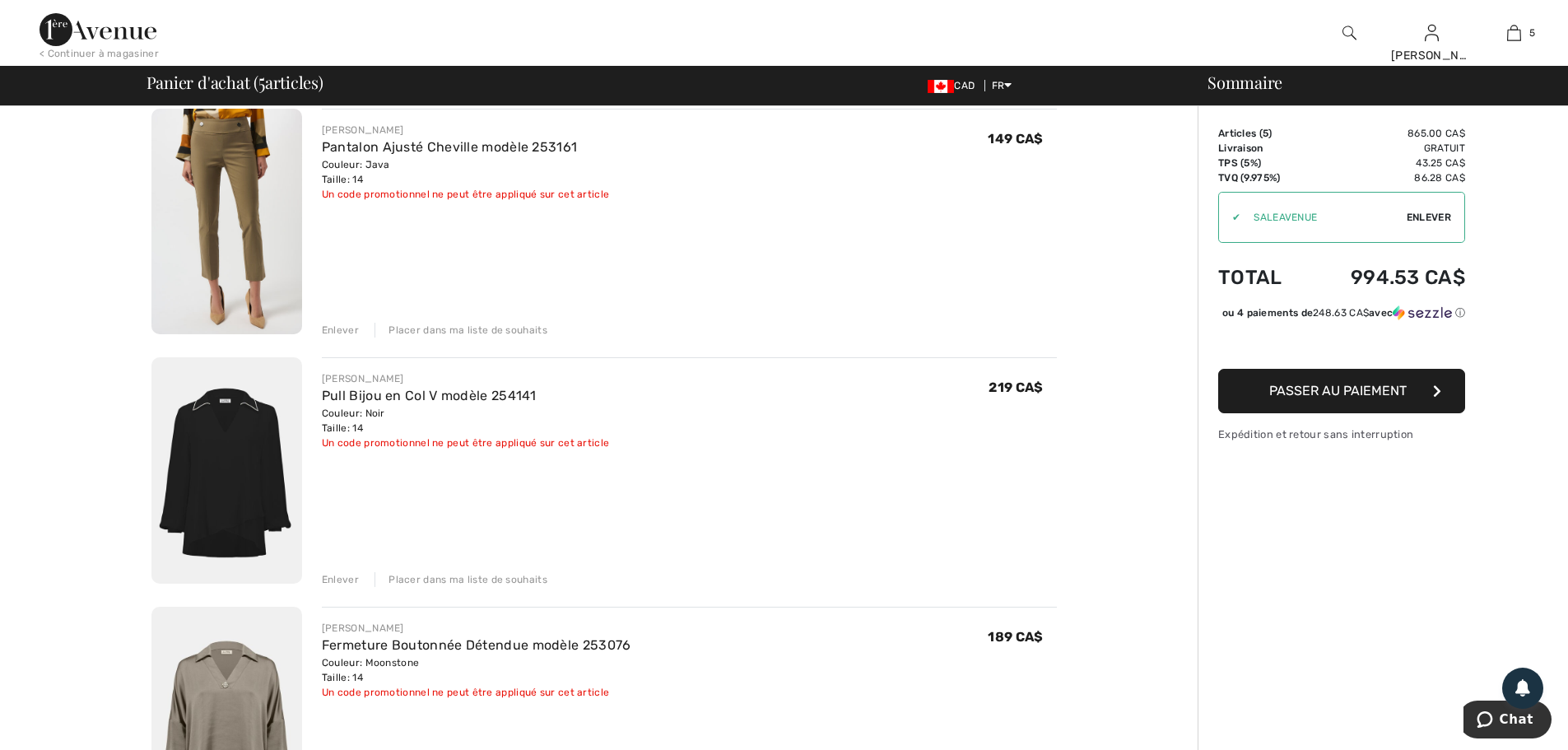
scroll to position [823, 0]
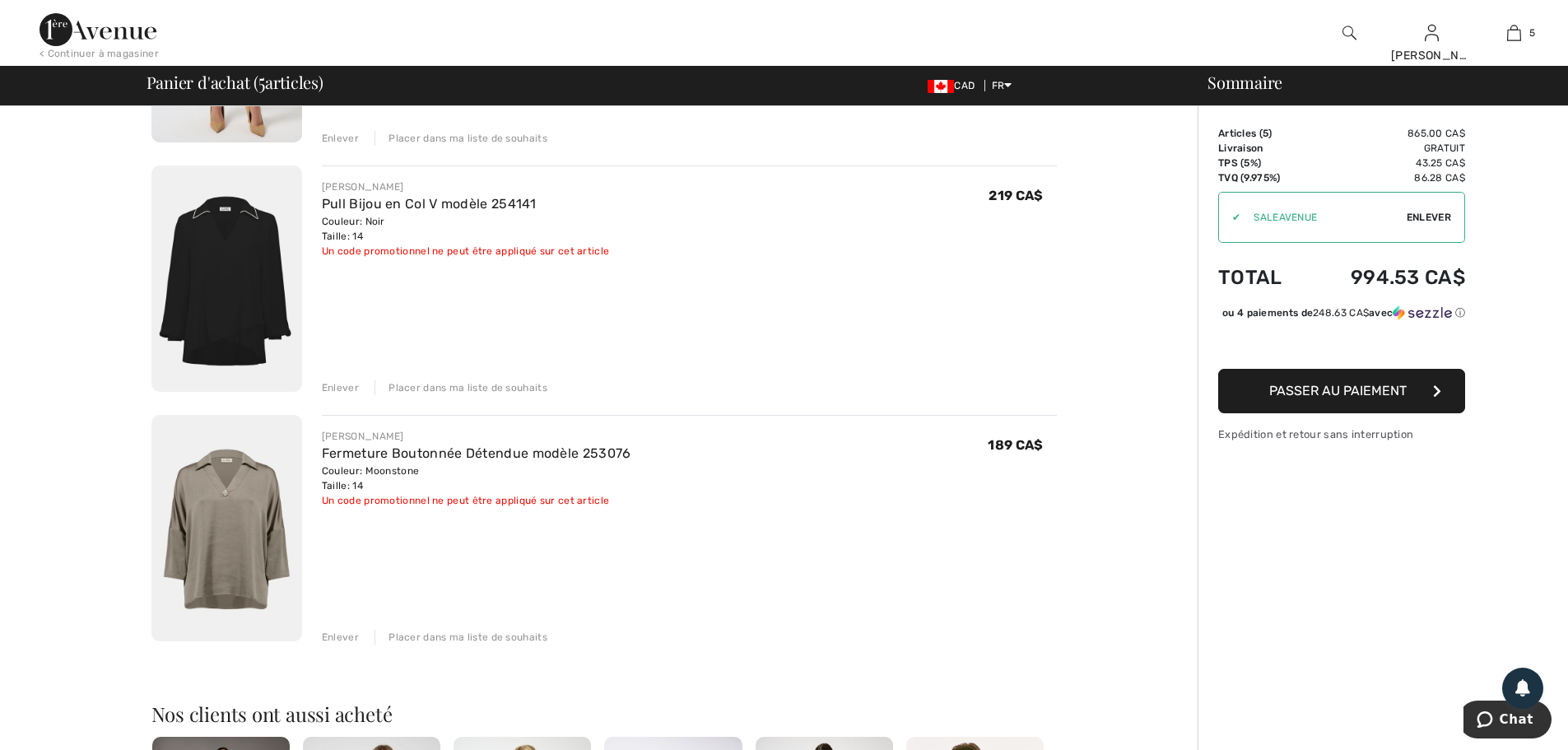
click at [441, 391] on div "Placer dans ma liste de souhaits" at bounding box center [461, 388] width 173 height 15
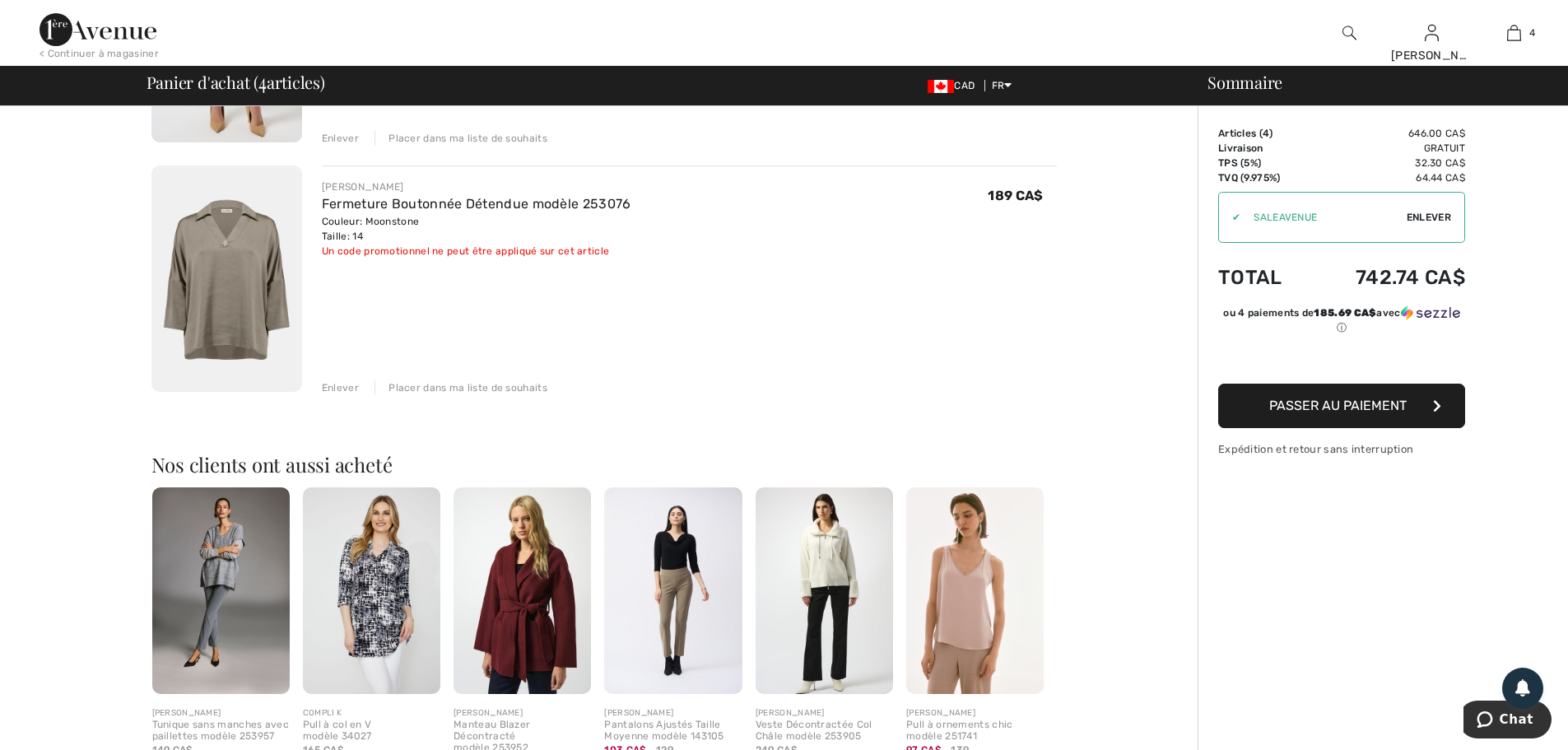
click at [435, 386] on div "Placer dans ma liste de souhaits" at bounding box center [461, 388] width 173 height 15
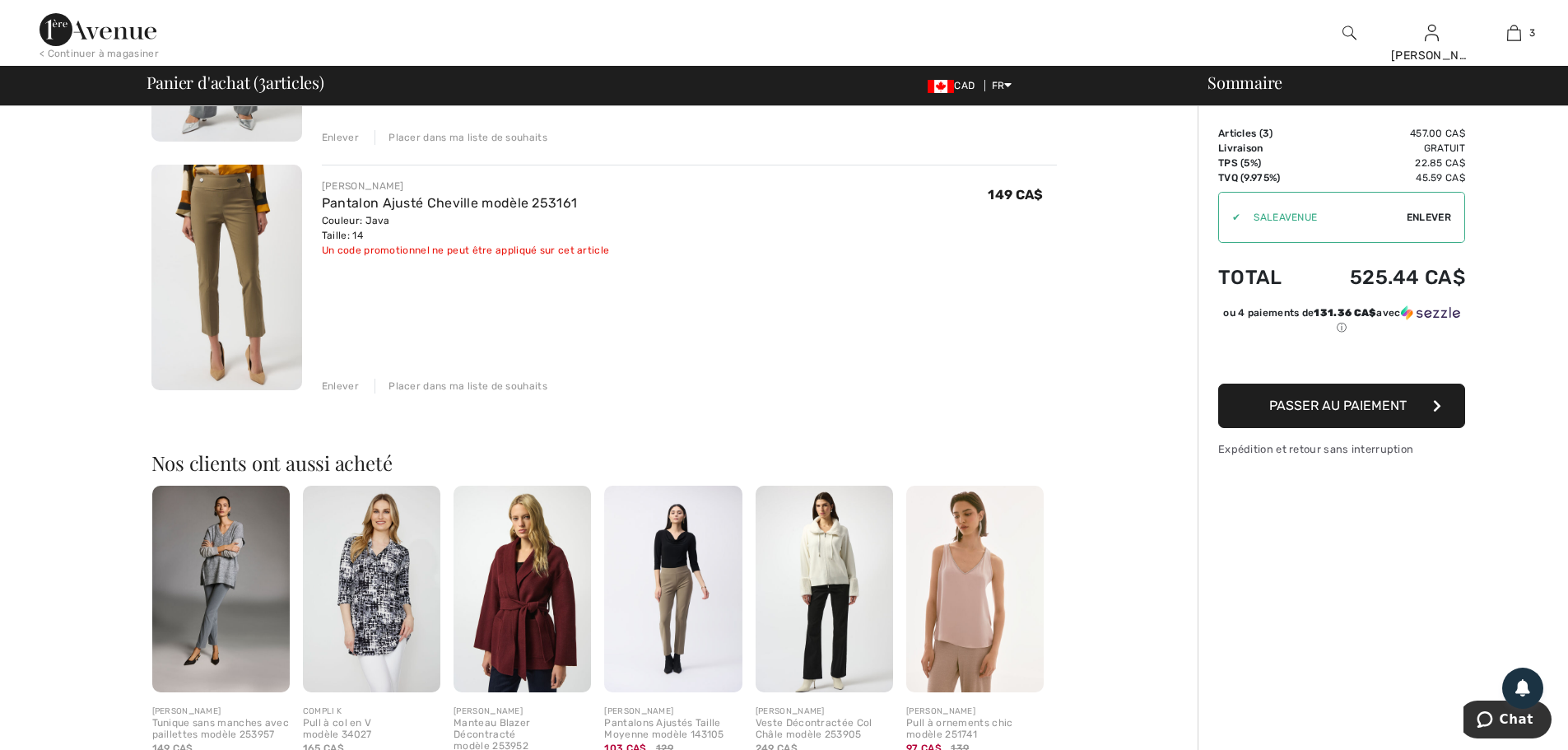
scroll to position [494, 0]
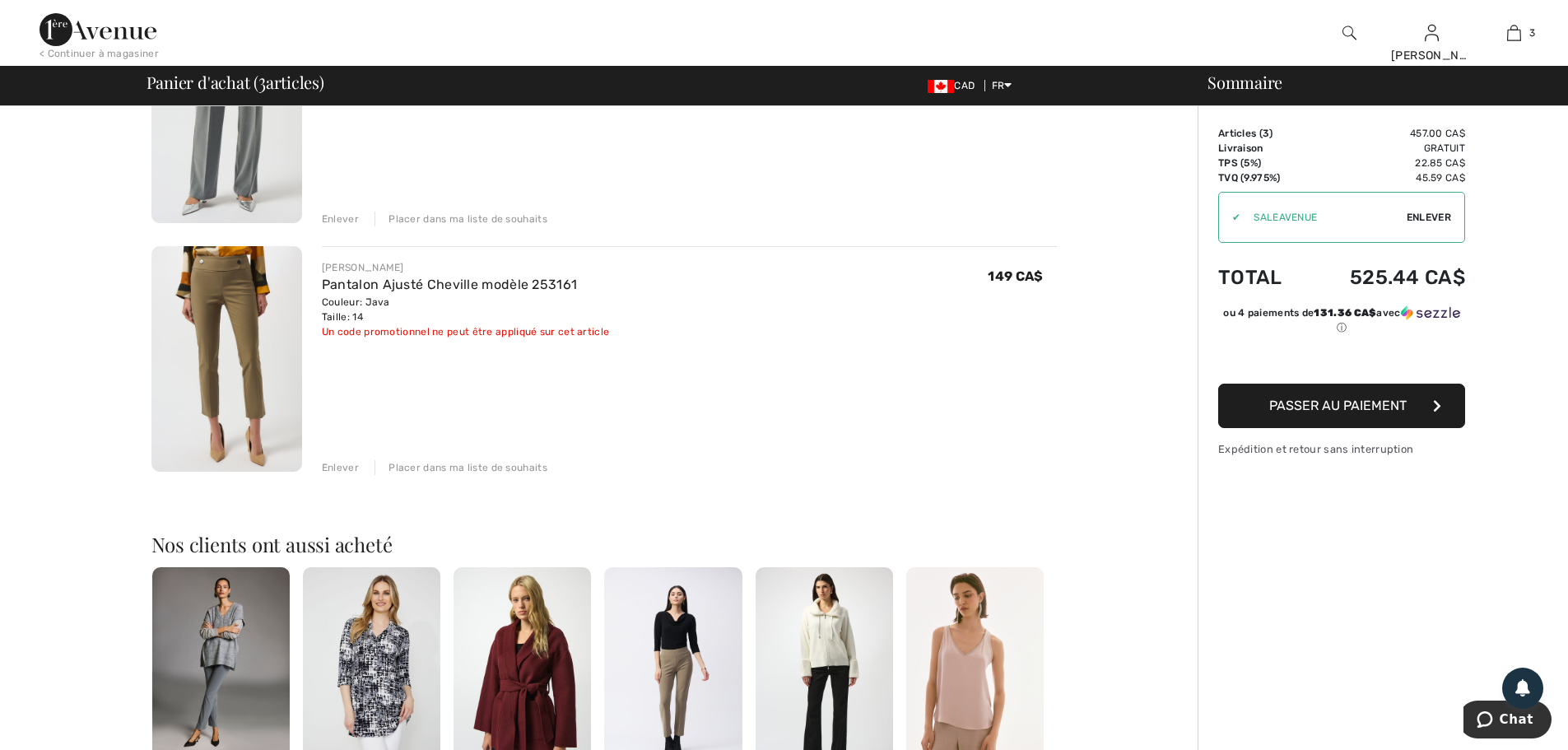
click at [463, 463] on div "Placer dans ma liste de souhaits" at bounding box center [461, 467] width 173 height 15
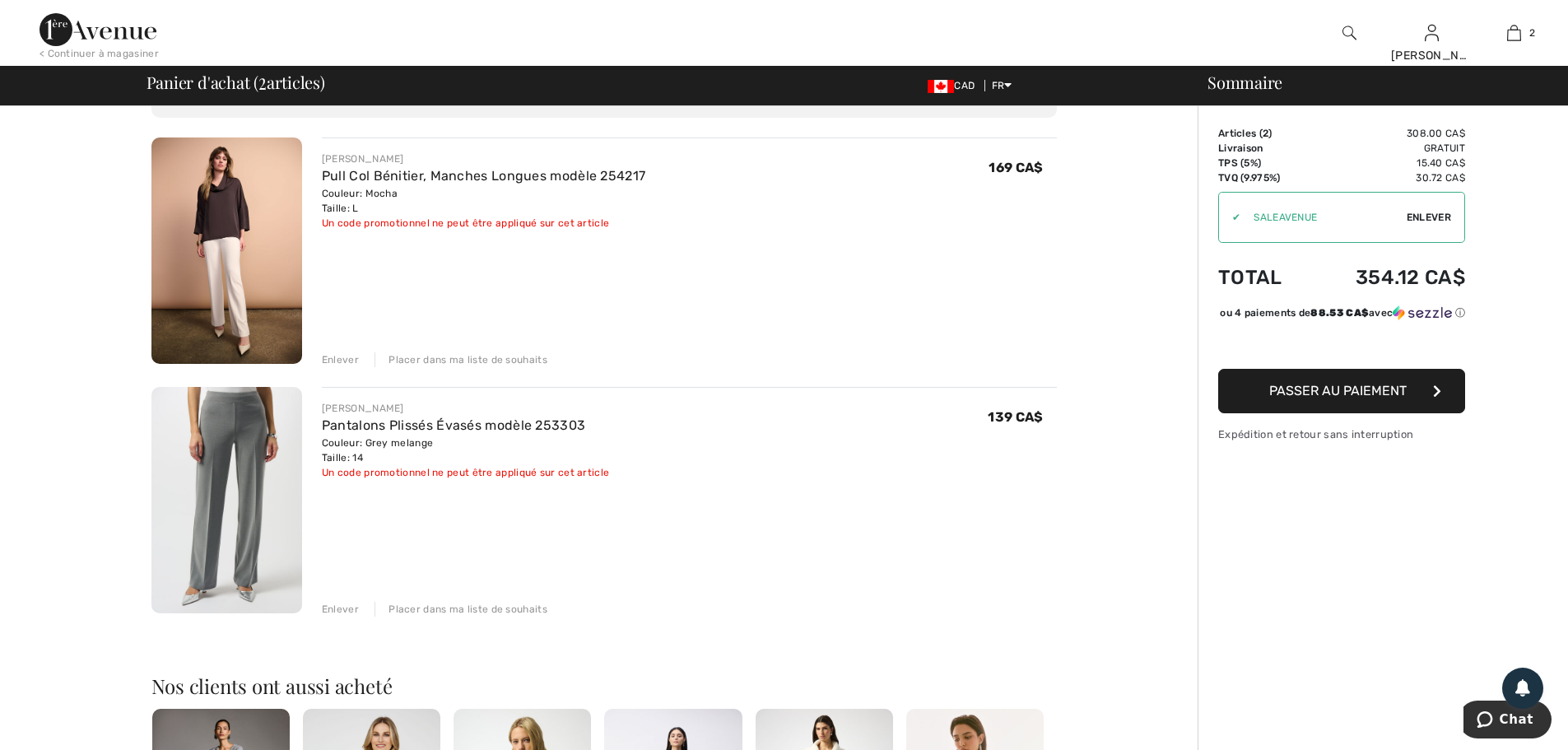
scroll to position [82, 0]
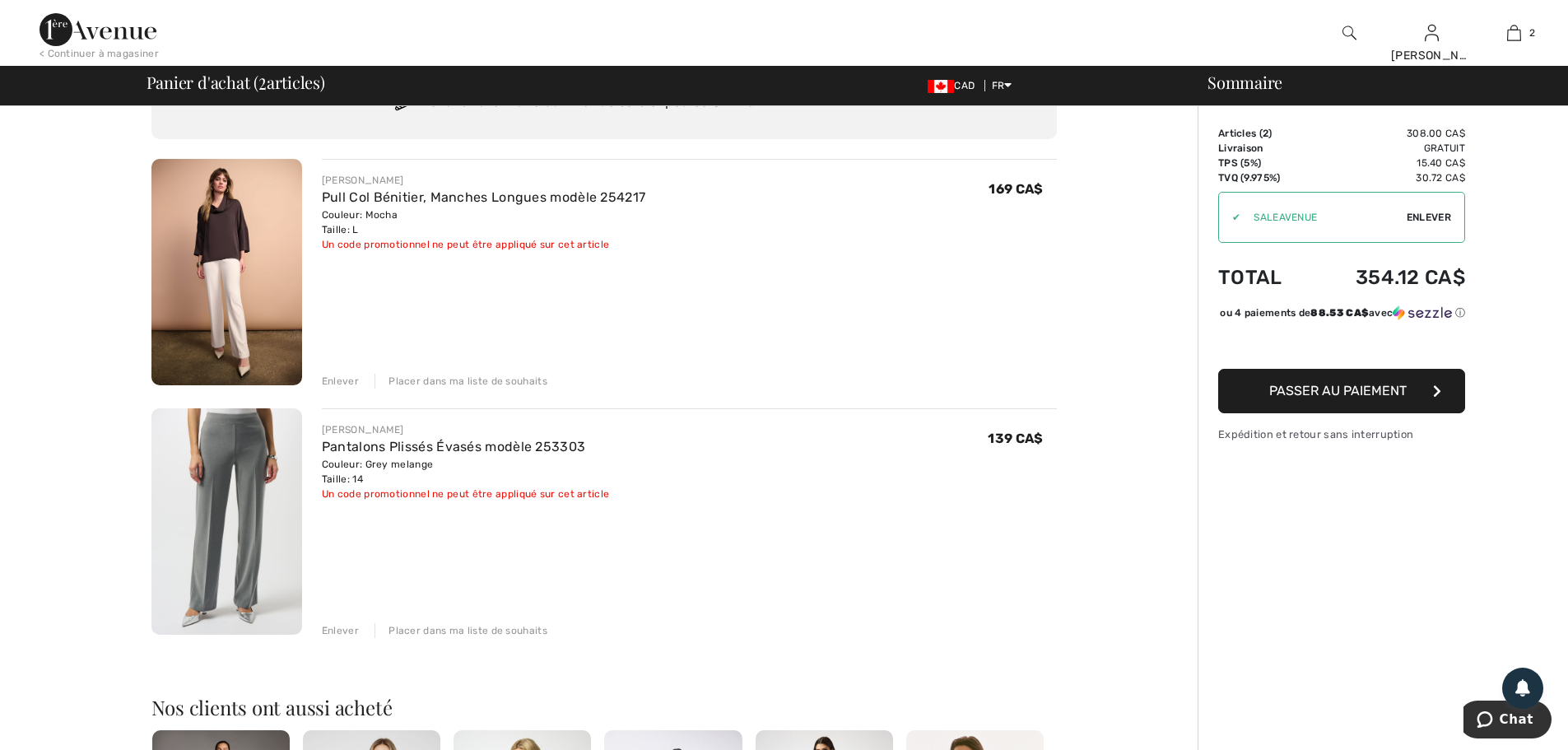
click at [241, 301] on img at bounding box center [226, 272] width 150 height 226
